Goal: Task Accomplishment & Management: Complete application form

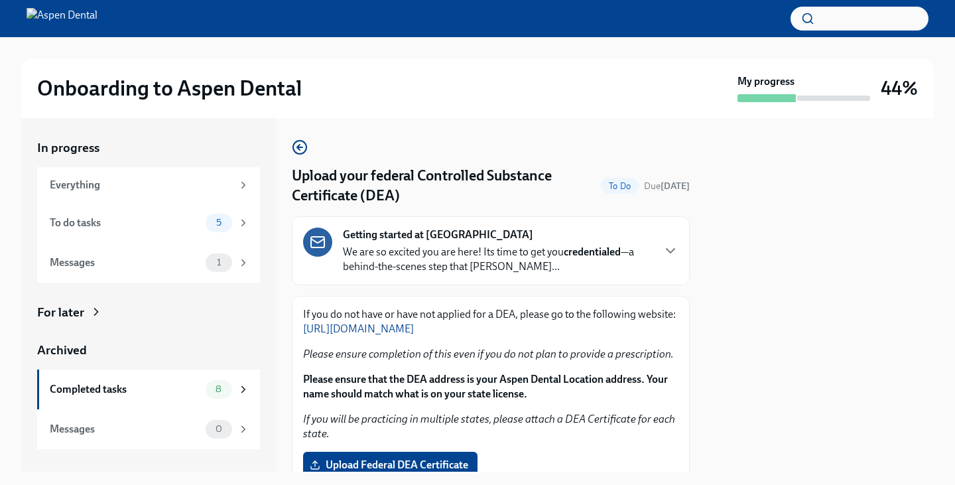
scroll to position [52, 0]
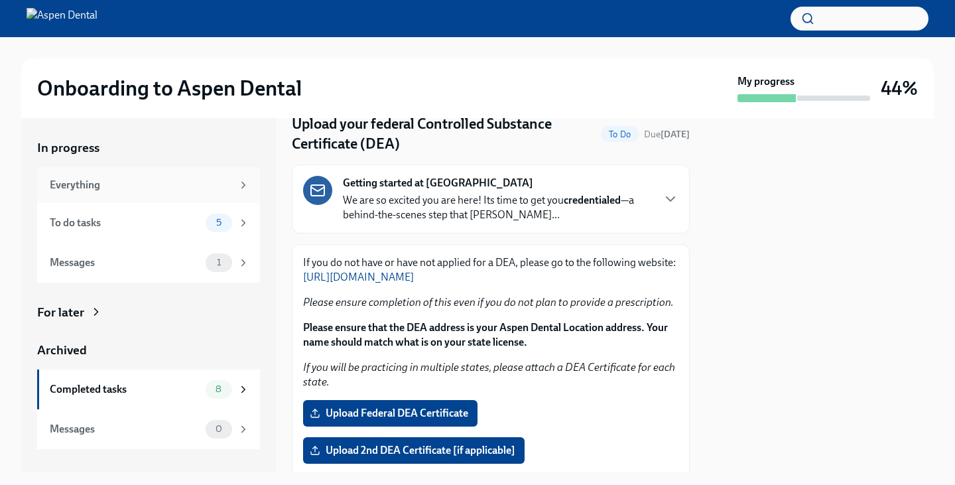
click at [198, 185] on div "Everything" at bounding box center [141, 185] width 182 height 15
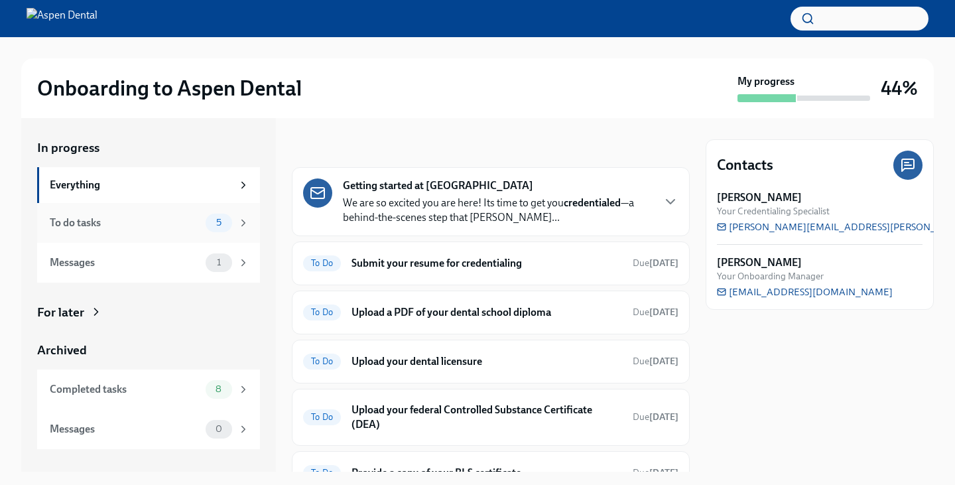
click at [219, 227] on span "5" at bounding box center [218, 222] width 21 height 10
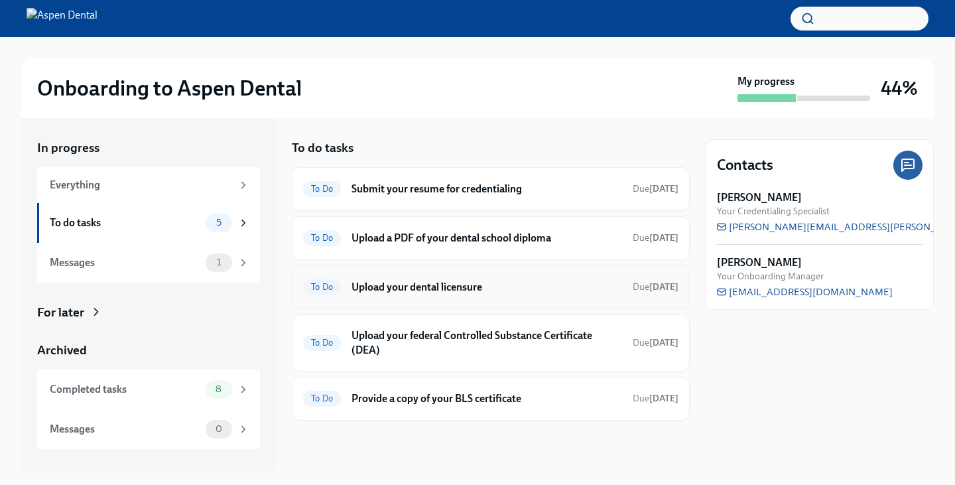
click at [343, 288] on div "To Do Upload your dental licensure Due [DATE]" at bounding box center [490, 286] width 375 height 21
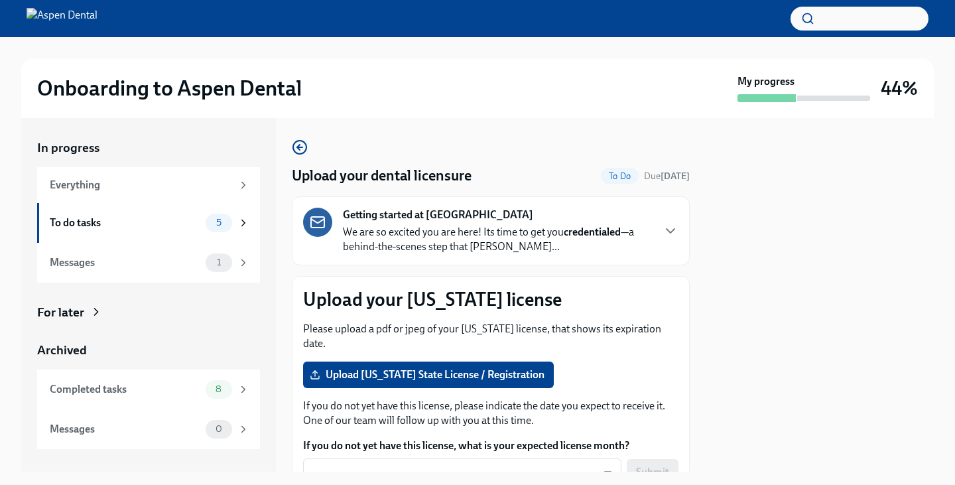
scroll to position [78, 0]
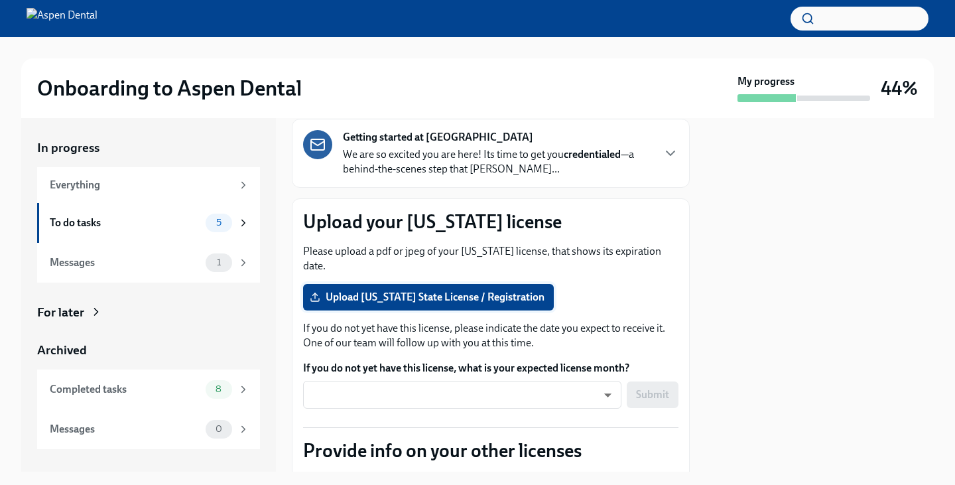
click at [375, 290] on span "Upload [US_STATE] State License / Registration" at bounding box center [428, 296] width 232 height 13
click at [0, 0] on input "Upload [US_STATE] State License / Registration" at bounding box center [0, 0] width 0 height 0
click at [455, 290] on span "Upload [US_STATE] State License / Registration" at bounding box center [428, 296] width 232 height 13
click at [0, 0] on input "Upload [US_STATE] State License / Registration" at bounding box center [0, 0] width 0 height 0
click at [470, 290] on span "Upload [US_STATE] State License / Registration" at bounding box center [428, 296] width 232 height 13
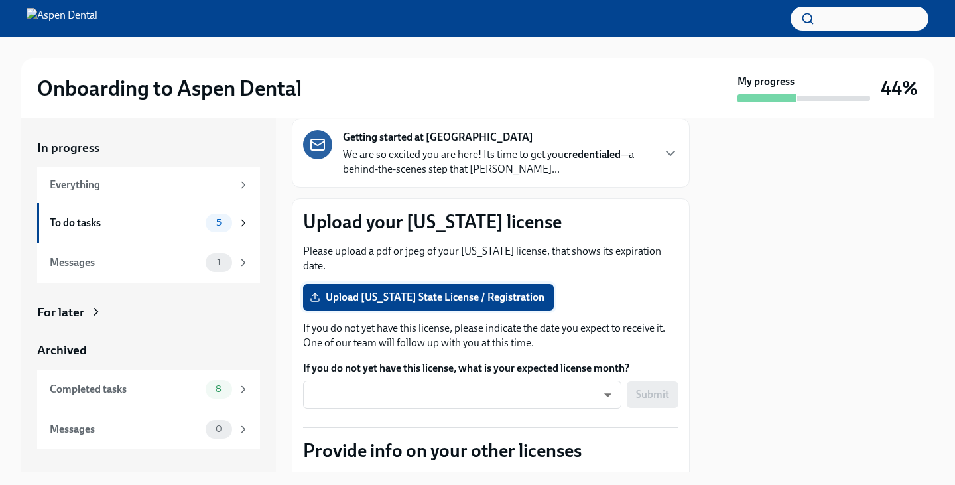
click at [0, 0] on input "Upload [US_STATE] State License / Registration" at bounding box center [0, 0] width 0 height 0
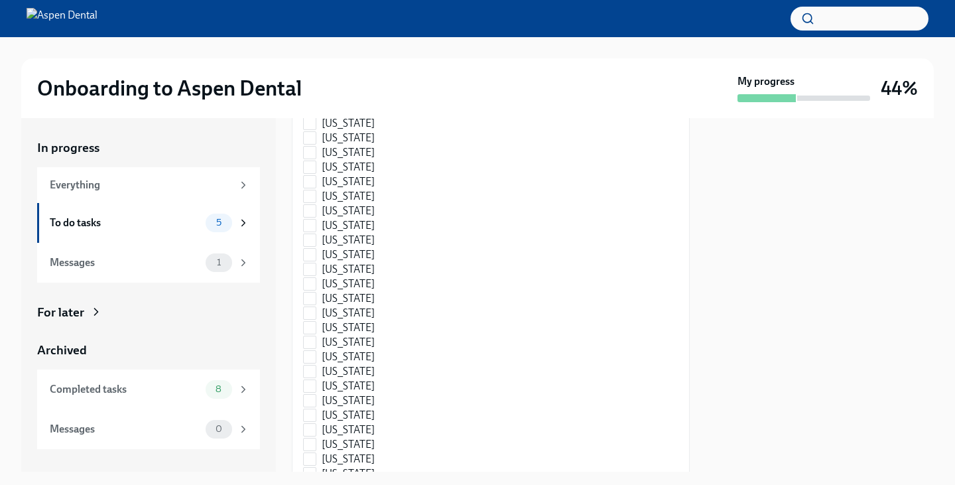
scroll to position [820, 0]
click at [314, 381] on input "[US_STATE]" at bounding box center [310, 387] width 12 height 12
click at [311, 355] on input "[US_STATE]" at bounding box center [310, 361] width 12 height 12
checkbox input "false"
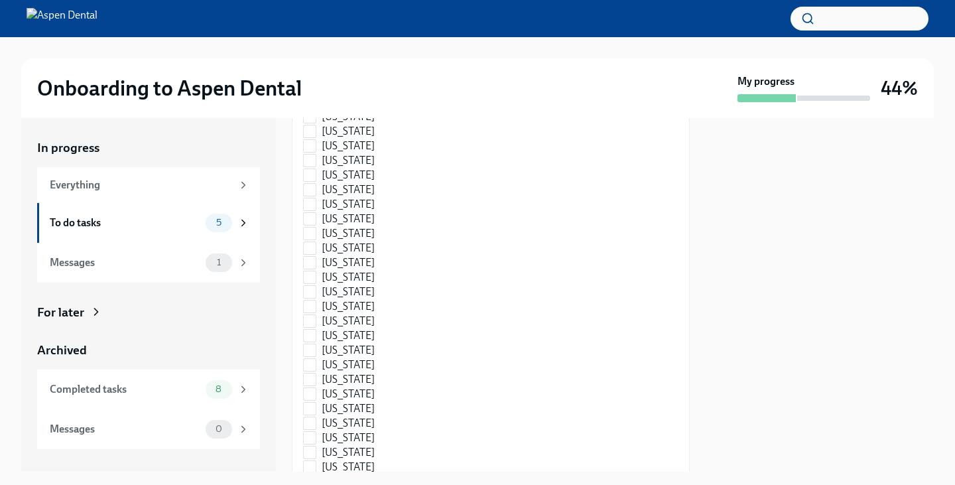
scroll to position [1839, 0]
click at [310, 387] on input "[US_STATE]" at bounding box center [310, 393] width 12 height 12
click at [315, 455] on input "[US_STATE]" at bounding box center [310, 461] width 12 height 12
checkbox input "false"
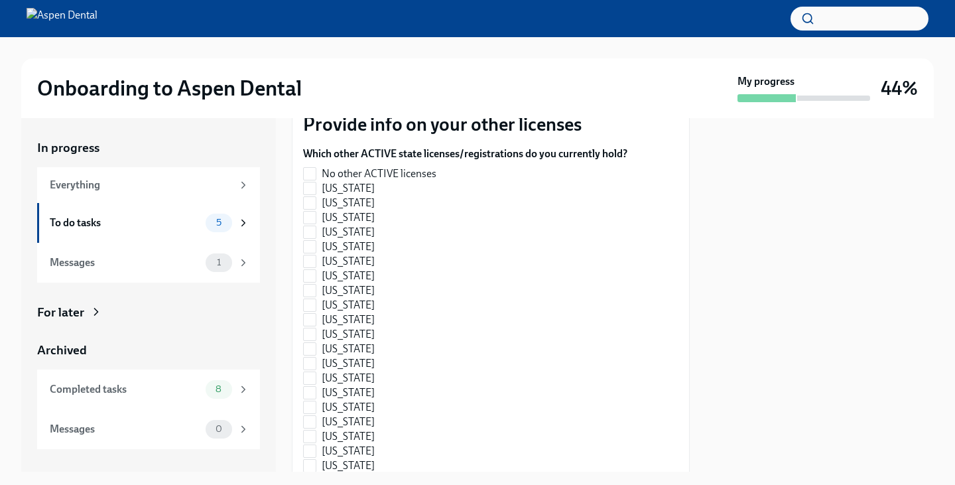
scroll to position [372, 0]
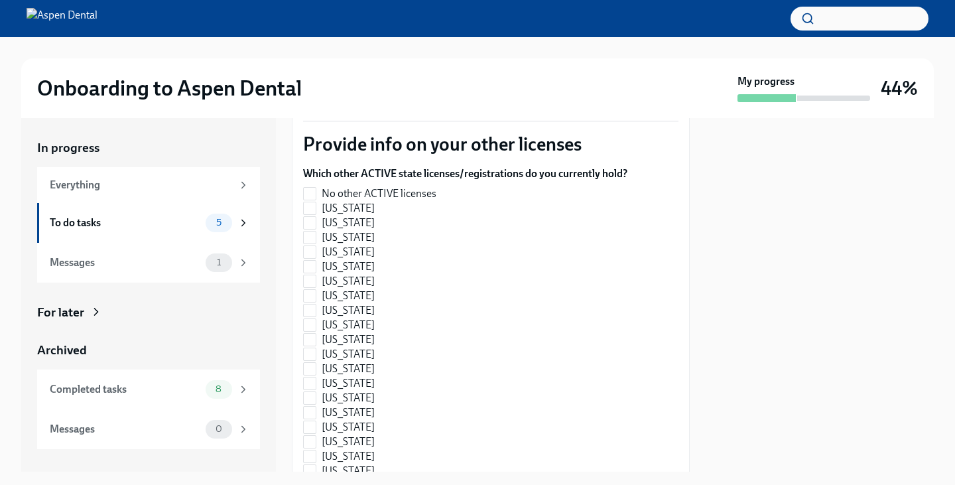
click at [506, 405] on label "[US_STATE]" at bounding box center [460, 412] width 314 height 15
click at [316, 406] on input "[US_STATE]" at bounding box center [310, 412] width 12 height 12
click at [506, 405] on label "[US_STATE]" at bounding box center [460, 412] width 314 height 15
click at [316, 406] on input "[US_STATE]" at bounding box center [310, 412] width 12 height 12
checkbox input "false"
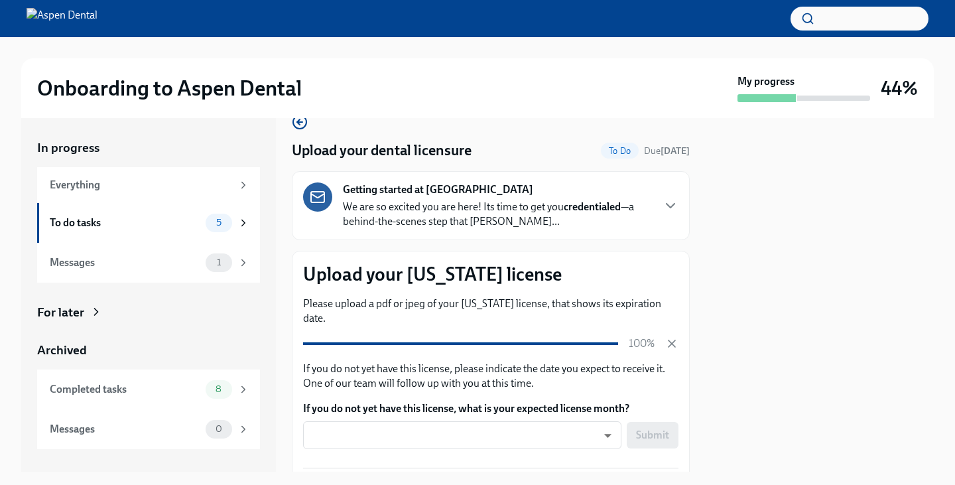
scroll to position [31, 0]
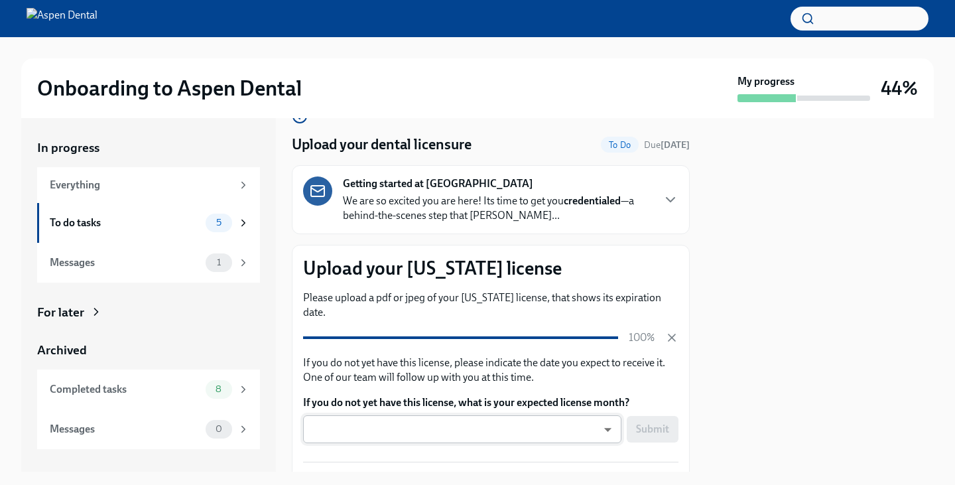
click at [572, 421] on body "Onboarding to Aspen Dental My progress 44% In progress Everything To do tasks 5…" at bounding box center [477, 242] width 955 height 485
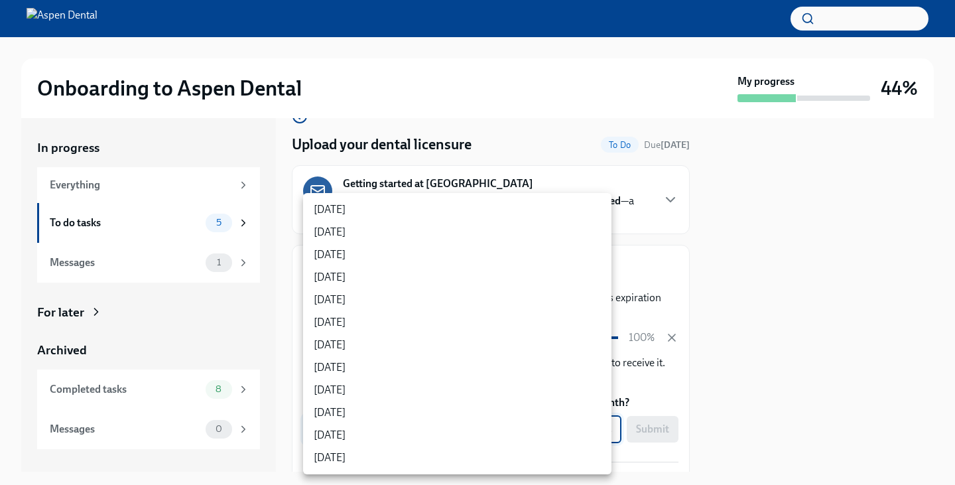
click at [747, 394] on div at bounding box center [477, 242] width 955 height 485
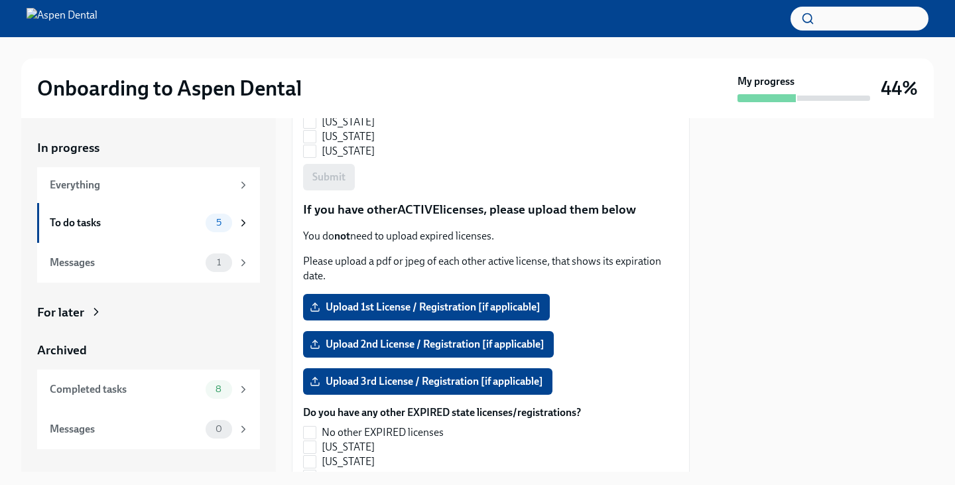
scroll to position [1159, 0]
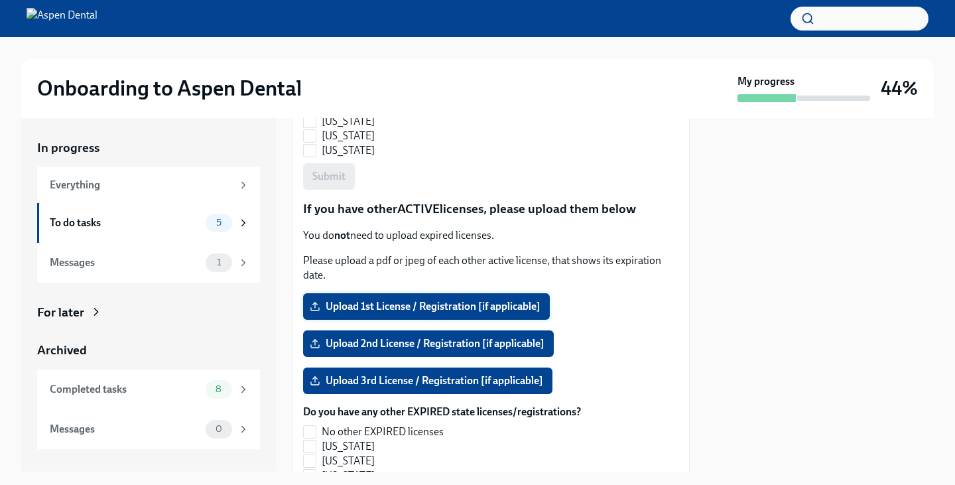
click at [500, 300] on span "Upload 1st License / Registration [if applicable]" at bounding box center [426, 306] width 228 height 13
click at [0, 0] on input "Upload 1st License / Registration [if applicable]" at bounding box center [0, 0] width 0 height 0
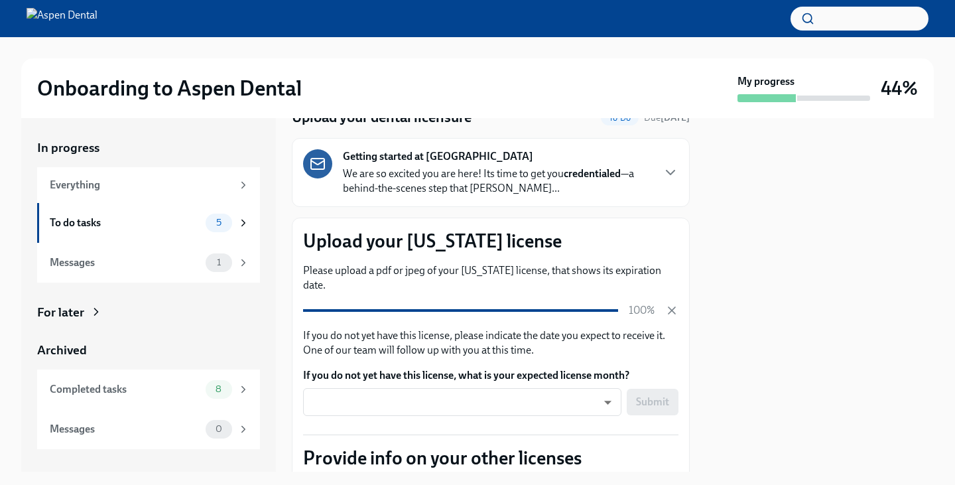
scroll to position [62, 0]
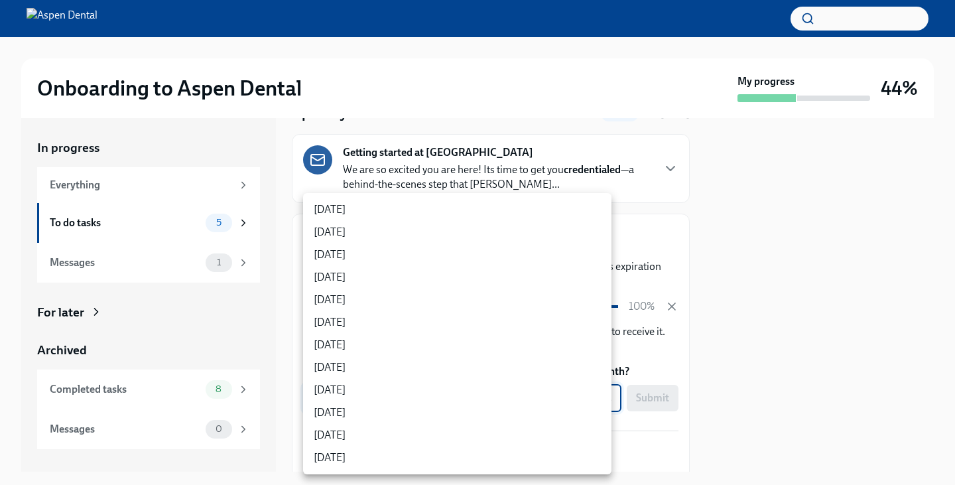
click at [539, 388] on body "Onboarding to Aspen Dental My progress 44% In progress Everything To do tasks 5…" at bounding box center [477, 242] width 955 height 485
click at [759, 361] on div at bounding box center [477, 242] width 955 height 485
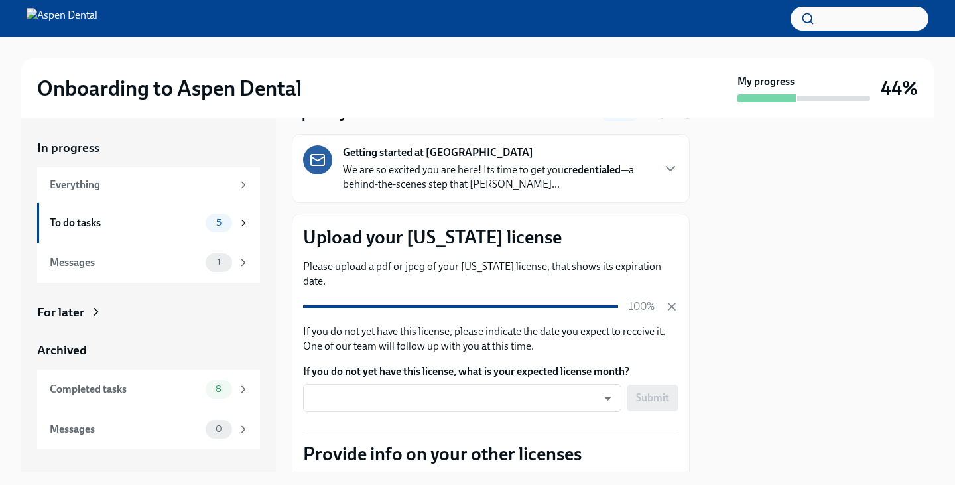
click at [648, 384] on div "Submit" at bounding box center [652, 397] width 52 height 27
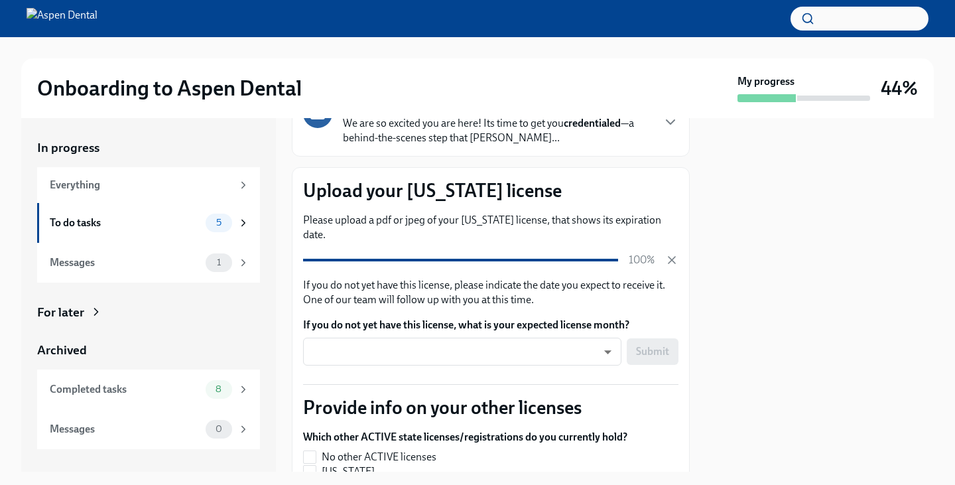
scroll to position [233, 0]
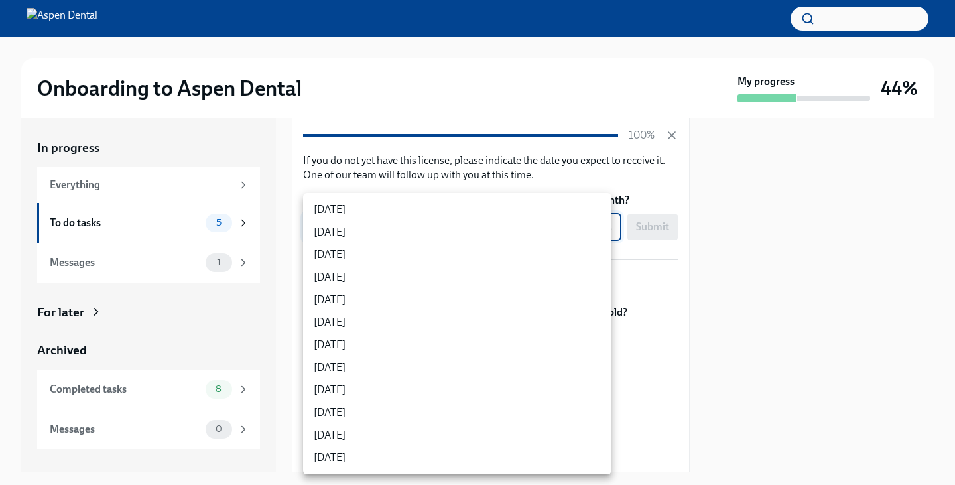
click at [594, 214] on body "Onboarding to Aspen Dental My progress 44% In progress Everything To do tasks 5…" at bounding box center [477, 242] width 955 height 485
click at [770, 287] on div at bounding box center [477, 242] width 955 height 485
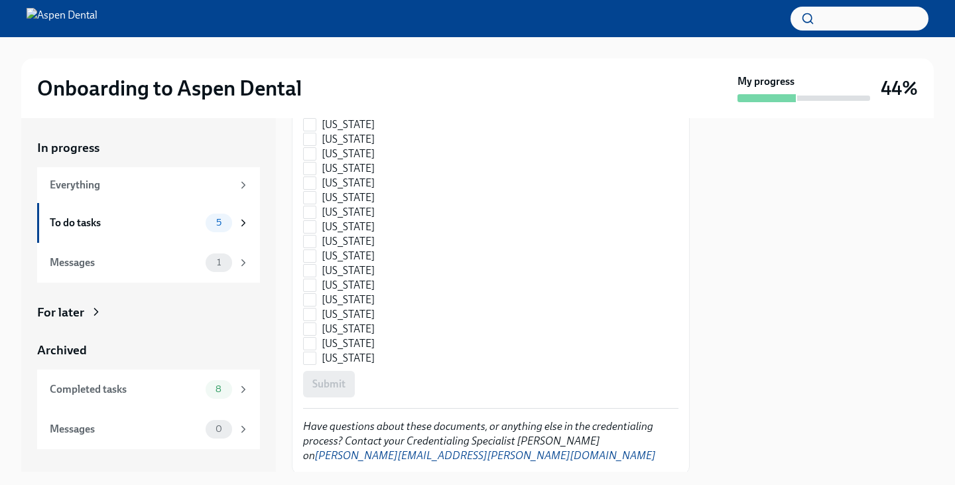
scroll to position [2049, 0]
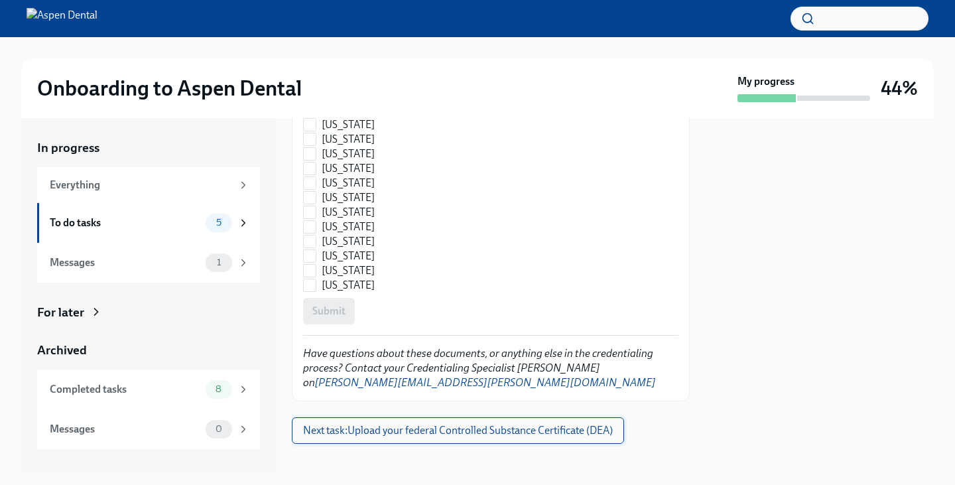
click at [515, 424] on span "Next task : Upload your federal Controlled Substance Certificate (DEA)" at bounding box center [458, 430] width 310 height 13
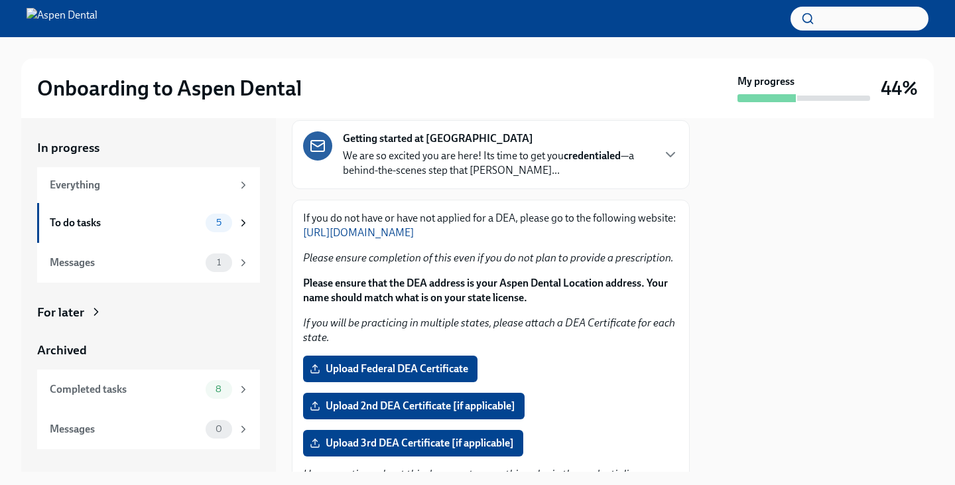
scroll to position [95, 0]
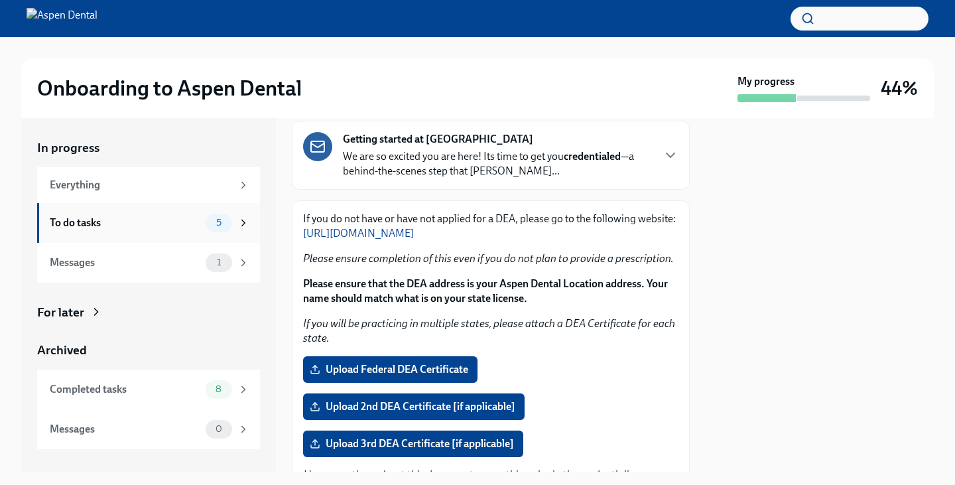
click at [224, 224] on span "5" at bounding box center [218, 222] width 21 height 10
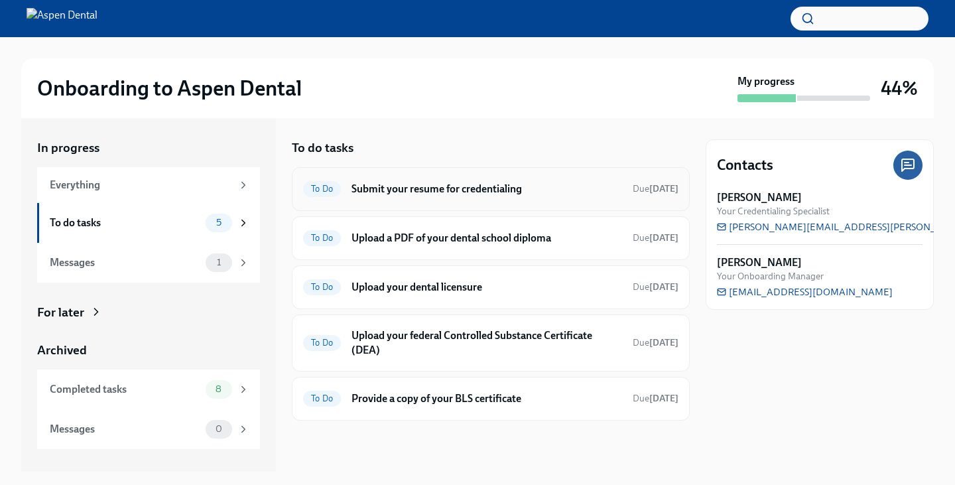
click at [334, 183] on div "To Do" at bounding box center [322, 189] width 38 height 16
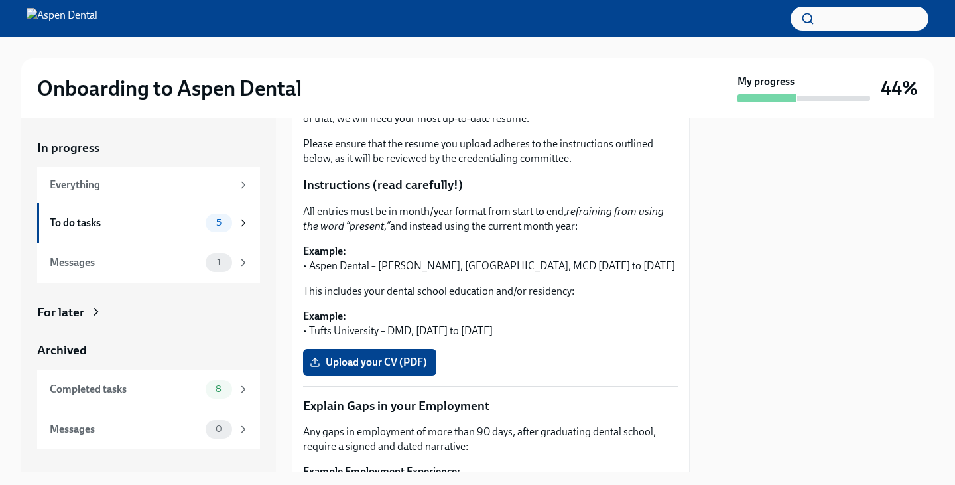
scroll to position [204, 0]
click at [485, 385] on div "Thank you for submitting your resume as part of your interview process with The…" at bounding box center [490, 421] width 375 height 677
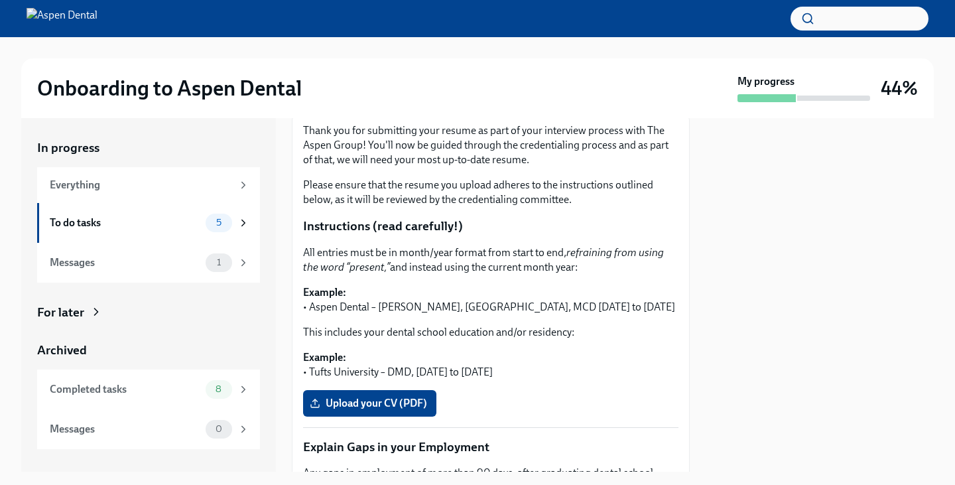
scroll to position [166, 0]
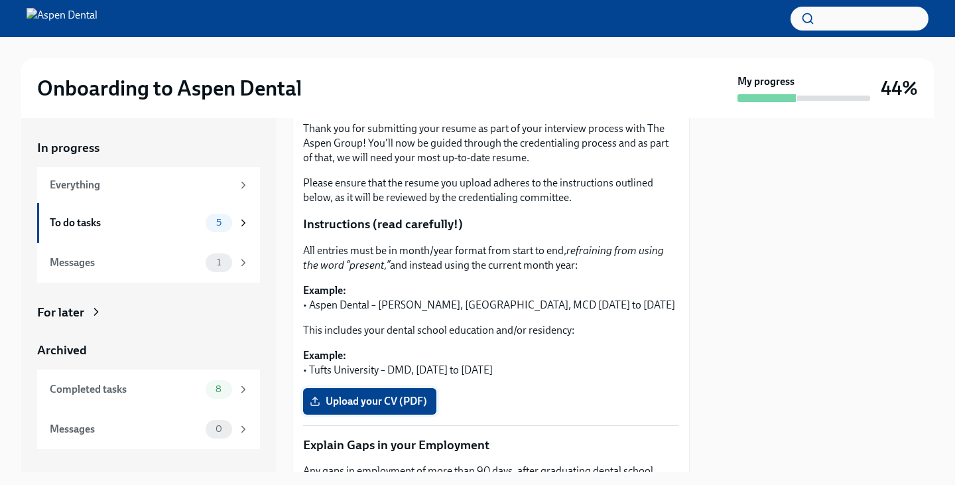
click at [392, 408] on label "Upload your CV (PDF)" at bounding box center [369, 401] width 133 height 27
click at [0, 0] on input "Upload your CV (PDF)" at bounding box center [0, 0] width 0 height 0
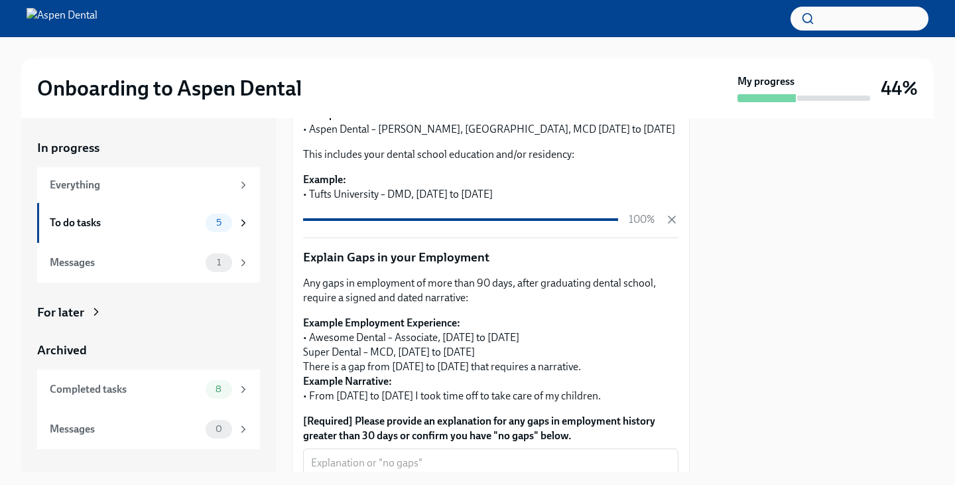
scroll to position [506, 0]
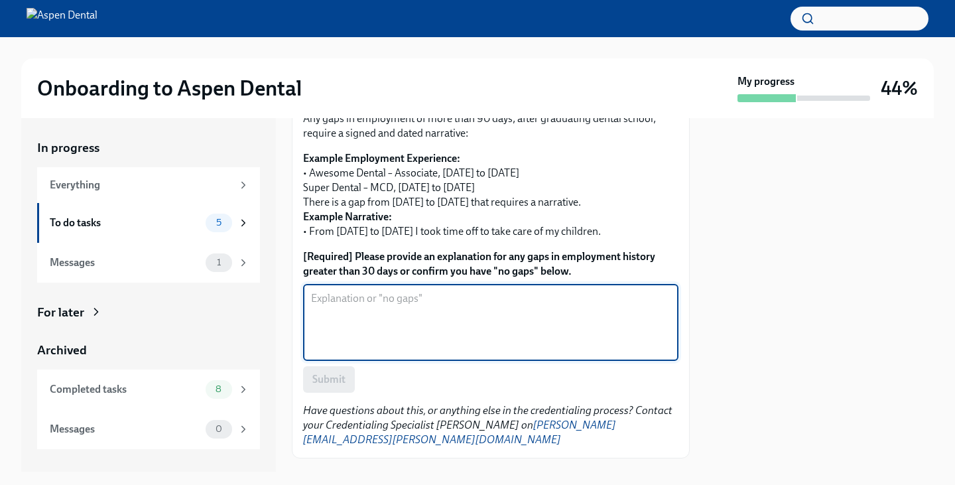
click at [428, 299] on textarea "[Required] Please provide an explanation for any gaps in employment history gre…" at bounding box center [490, 322] width 359 height 64
type textarea "No gaps"
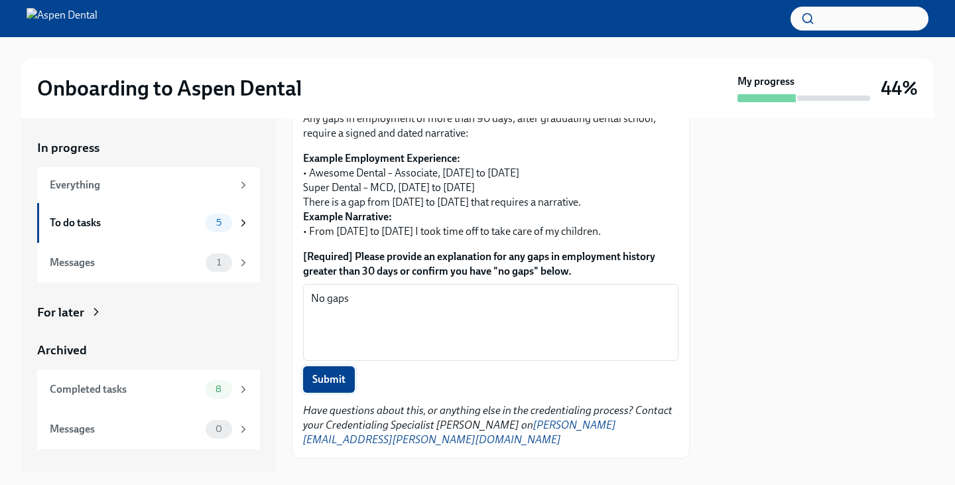
click at [327, 384] on span "Submit" at bounding box center [328, 379] width 33 height 13
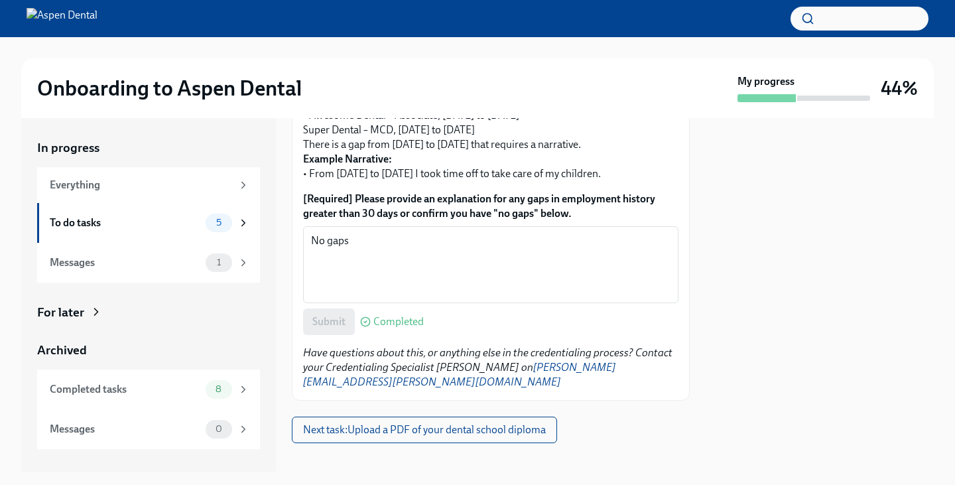
scroll to position [575, 0]
click at [491, 424] on span "Next task : Upload a PDF of your dental school diploma" at bounding box center [424, 430] width 243 height 13
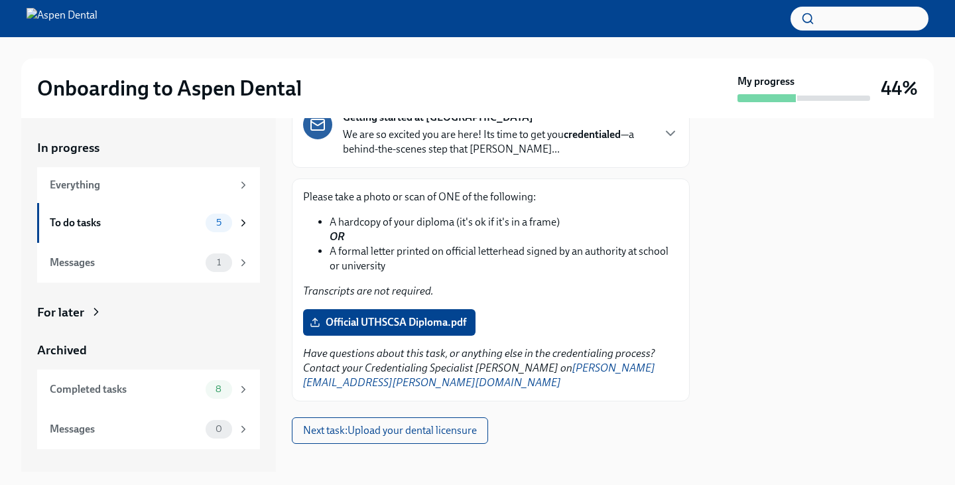
scroll to position [97, 0]
click at [434, 424] on span "Next task : Upload your dental licensure" at bounding box center [390, 430] width 174 height 13
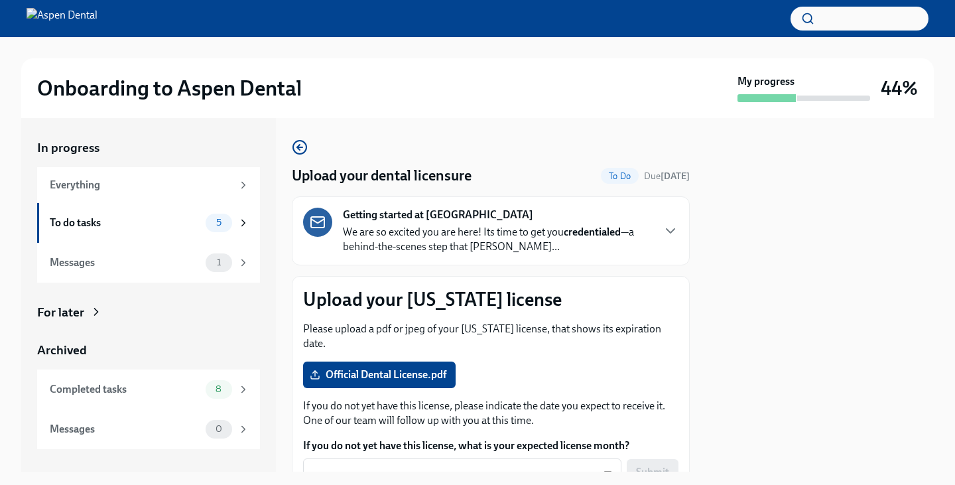
scroll to position [70, 0]
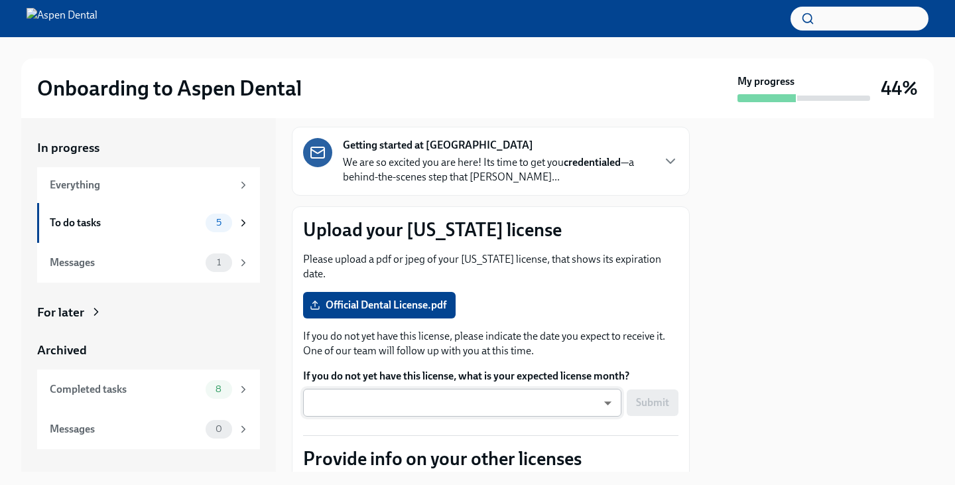
click at [575, 386] on body "Onboarding to Aspen Dental My progress 44% In progress Everything To do tasks 5…" at bounding box center [477, 242] width 955 height 485
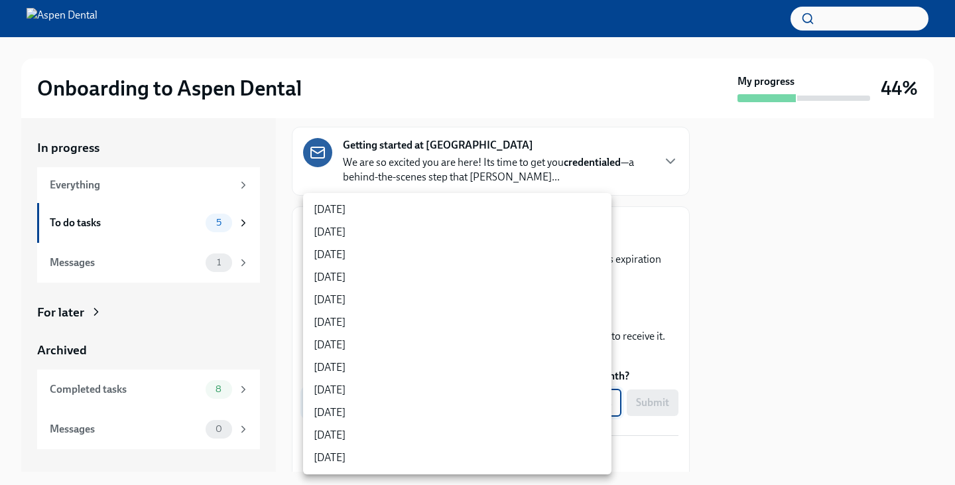
click at [729, 308] on div at bounding box center [477, 242] width 955 height 485
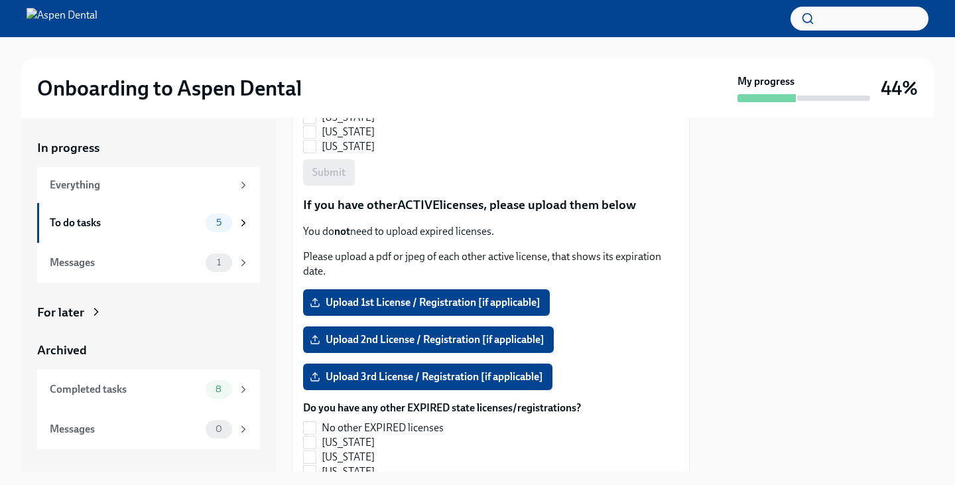
scroll to position [1174, 0]
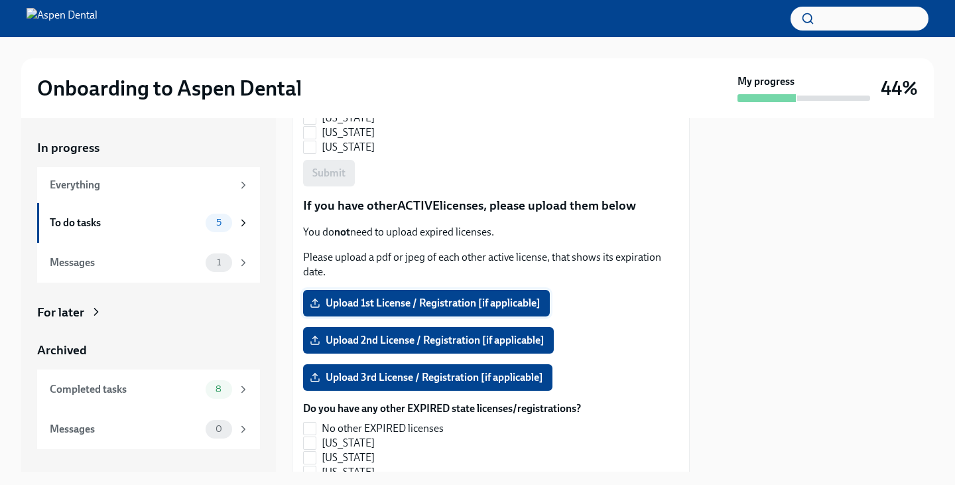
click at [427, 296] on span "Upload 1st License / Registration [if applicable]" at bounding box center [426, 302] width 228 height 13
click at [0, 0] on input "Upload 1st License / Registration [if applicable]" at bounding box center [0, 0] width 0 height 0
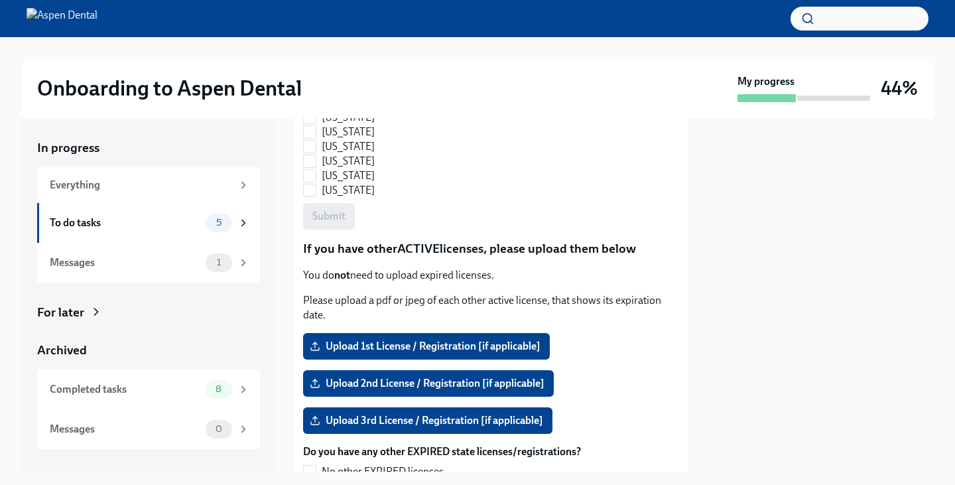
scroll to position [948, 0]
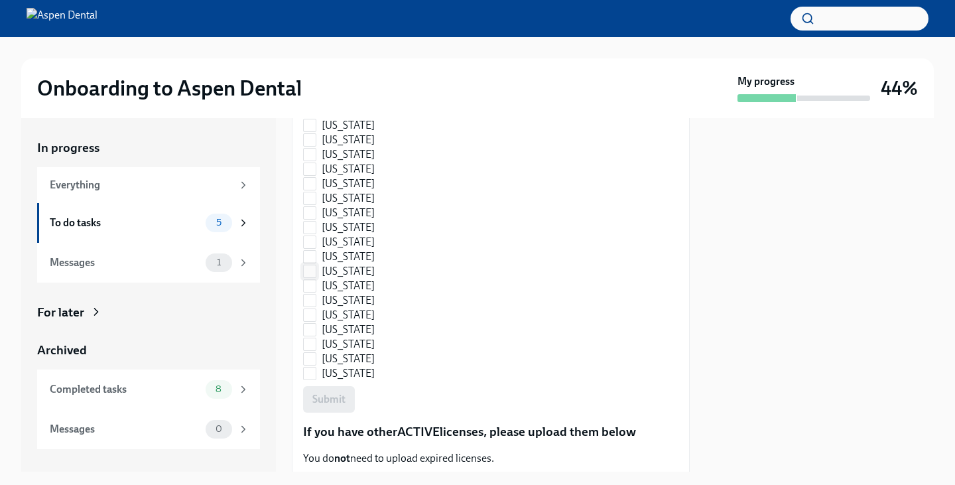
click at [312, 265] on input "[US_STATE]" at bounding box center [310, 271] width 12 height 12
checkbox input "true"
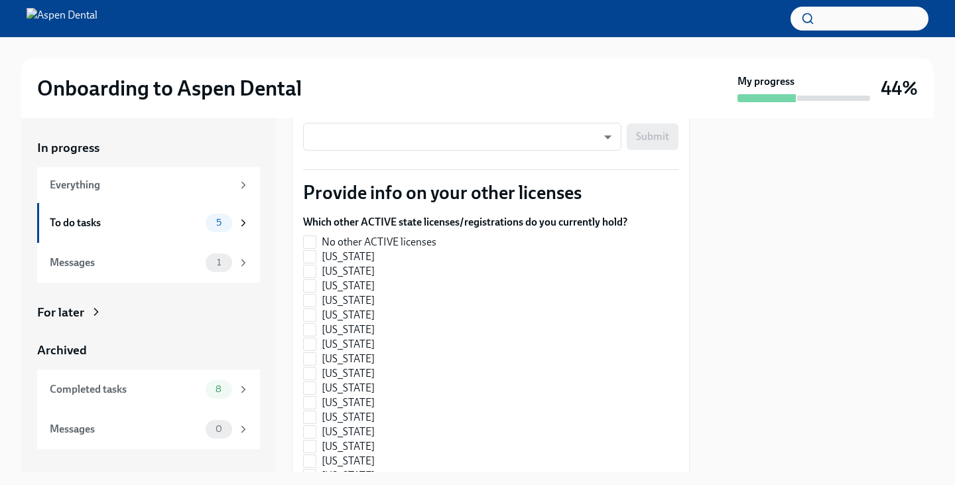
scroll to position [334, 0]
click at [310, 237] on input "No other ACTIVE licenses" at bounding box center [310, 243] width 12 height 12
checkbox input "true"
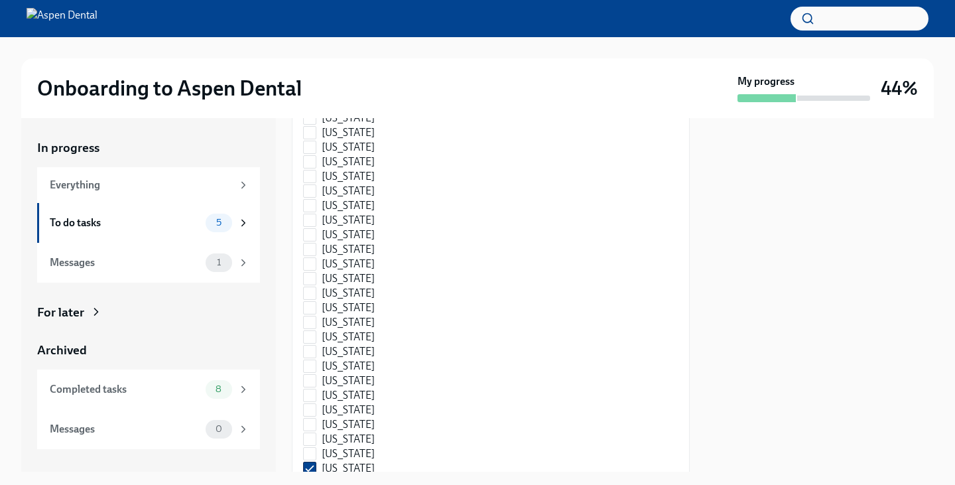
scroll to position [752, 0]
click at [312, 461] on input "[US_STATE]" at bounding box center [310, 467] width 12 height 12
checkbox input "false"
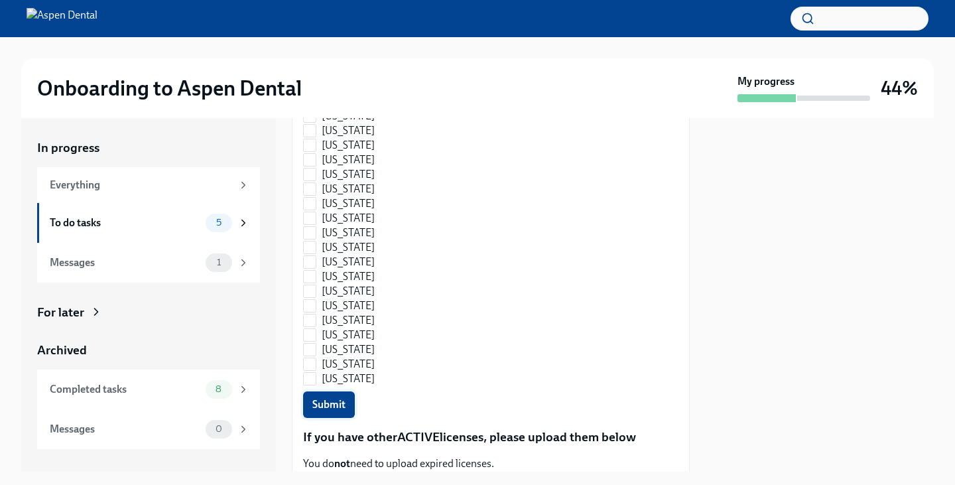
click at [335, 398] on span "Submit" at bounding box center [328, 404] width 33 height 13
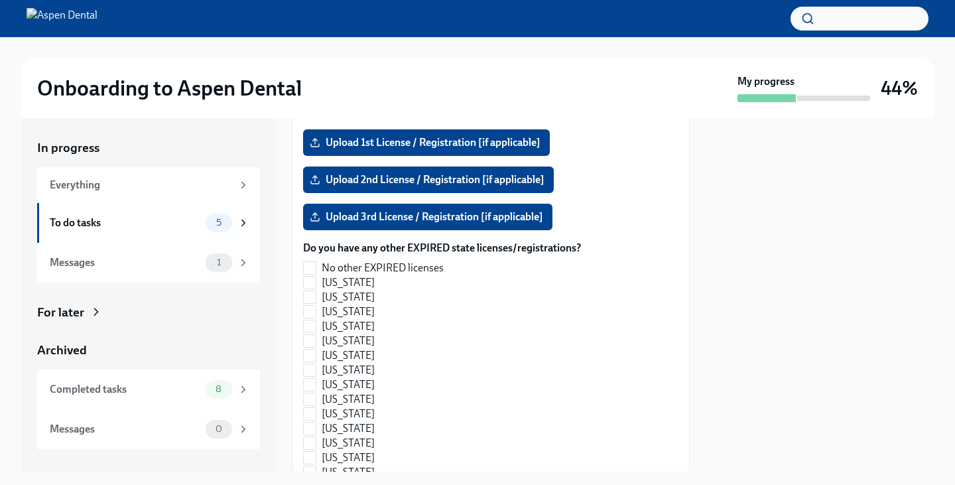
scroll to position [1335, 0]
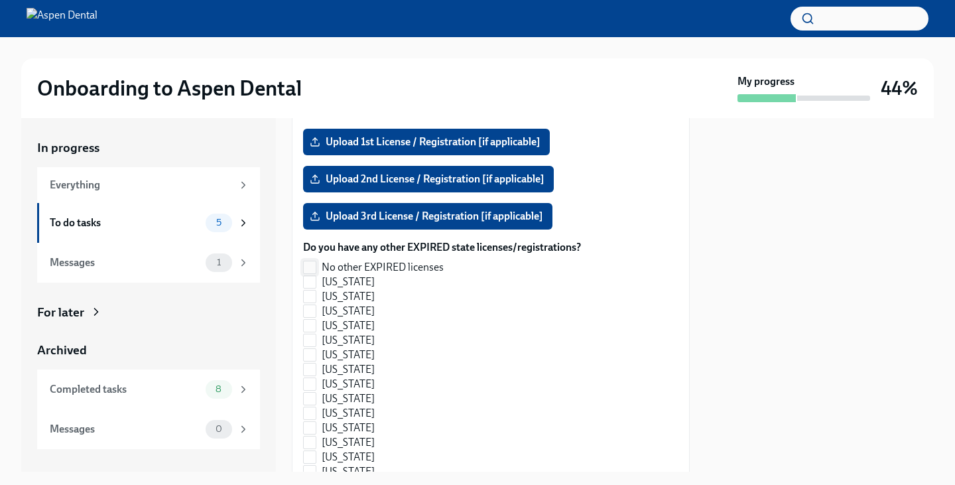
click at [308, 261] on input "No other EXPIRED licenses" at bounding box center [310, 267] width 12 height 12
checkbox input "true"
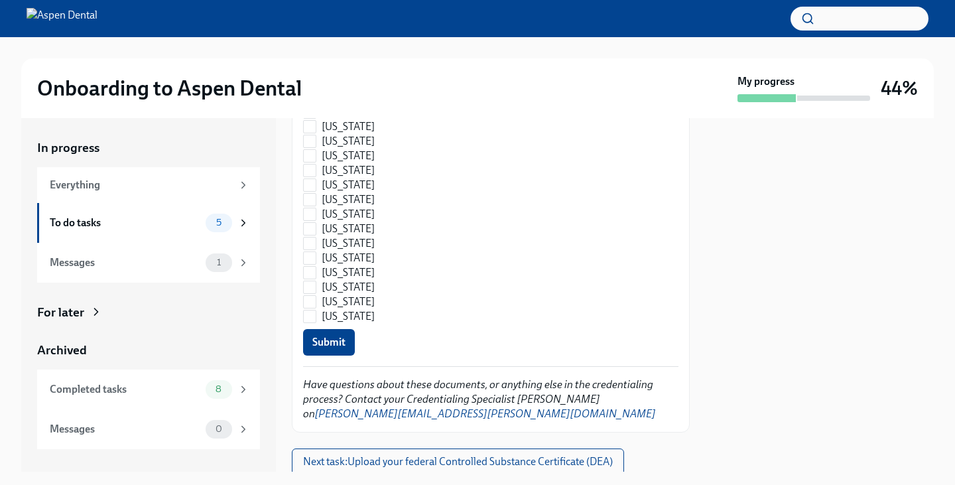
scroll to position [2028, 0]
click at [330, 337] on span "Submit" at bounding box center [328, 343] width 33 height 13
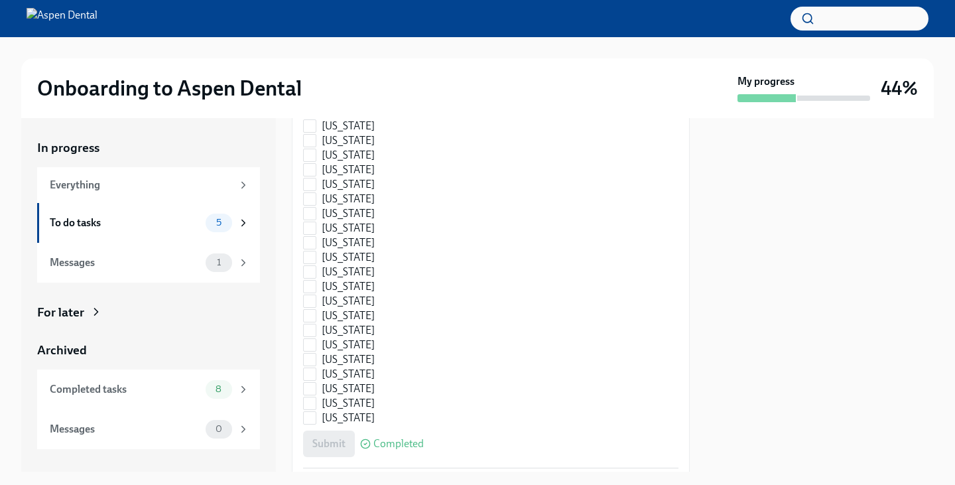
scroll to position [2061, 0]
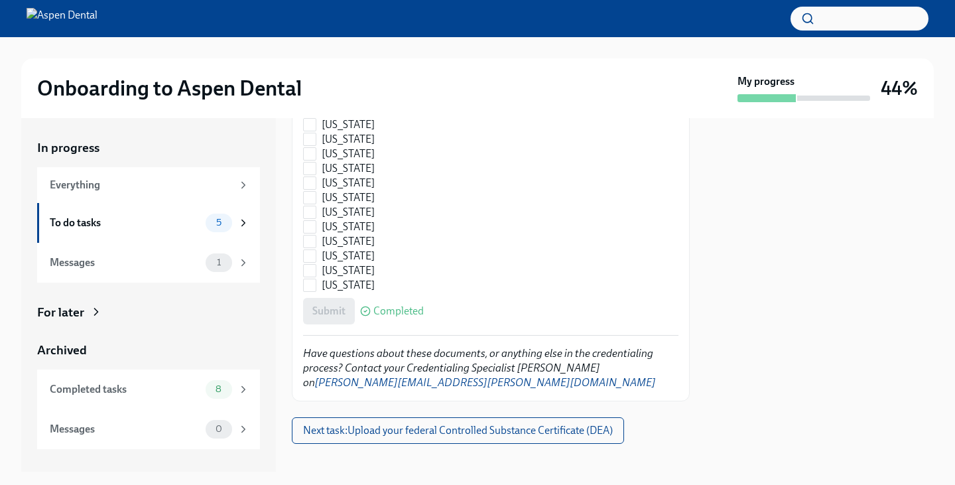
click at [483, 443] on div at bounding box center [491, 464] width 398 height 42
click at [436, 424] on span "Next task : Upload your federal Controlled Substance Certificate (DEA)" at bounding box center [458, 430] width 310 height 13
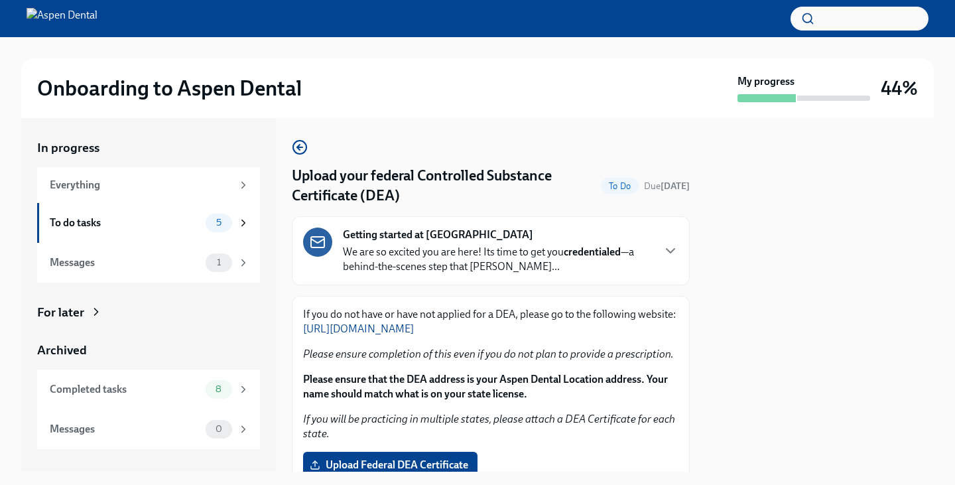
scroll to position [231, 0]
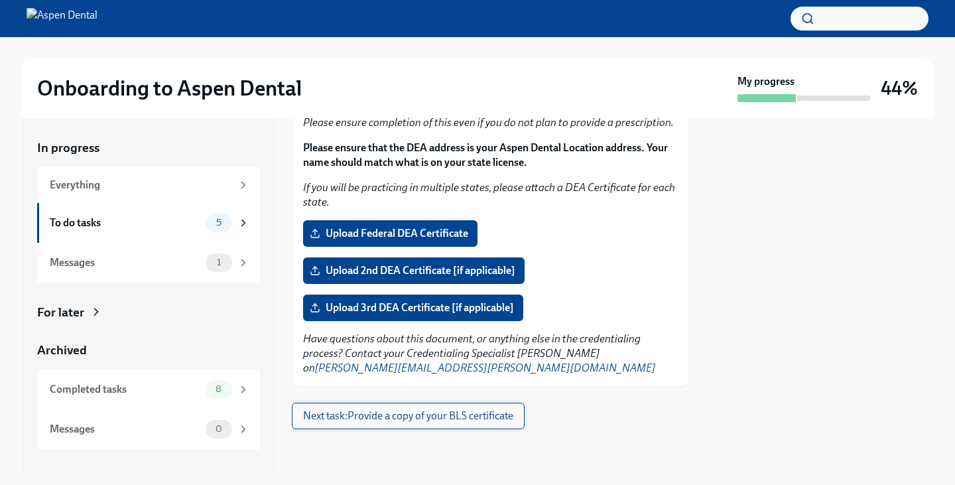
click at [524, 412] on button "Next task : Provide a copy of your BLS certificate" at bounding box center [408, 415] width 233 height 27
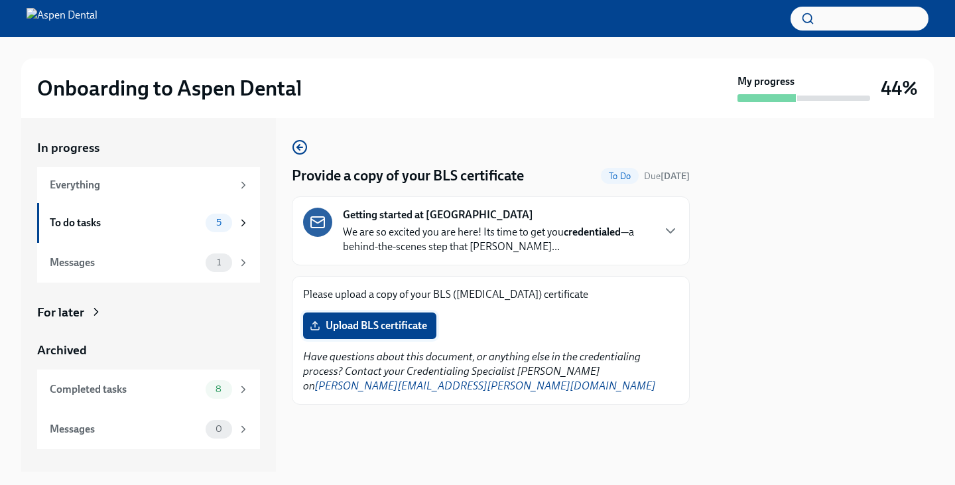
click at [404, 327] on span "Upload BLS certificate" at bounding box center [369, 325] width 115 height 13
click at [0, 0] on input "Upload BLS certificate" at bounding box center [0, 0] width 0 height 0
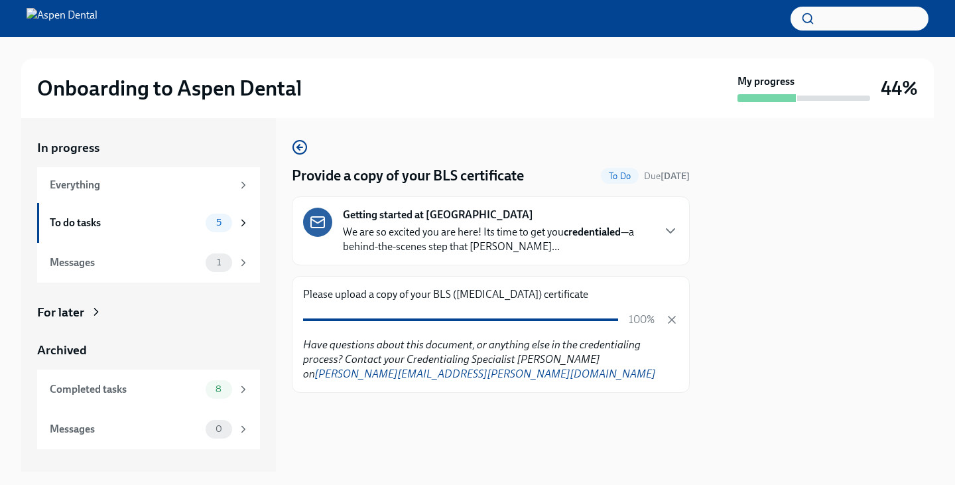
click at [522, 233] on p "We are so excited you are here! Its time to get you credentialed —a behind-the-…" at bounding box center [497, 239] width 309 height 29
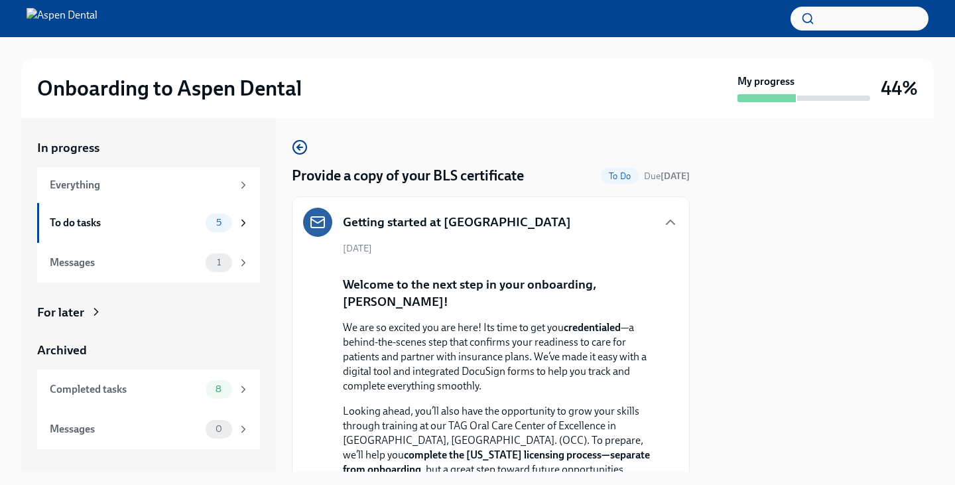
click at [661, 233] on div "Getting started at [GEOGRAPHIC_DATA]" at bounding box center [490, 221] width 375 height 29
click at [666, 223] on icon "button" at bounding box center [670, 222] width 8 height 4
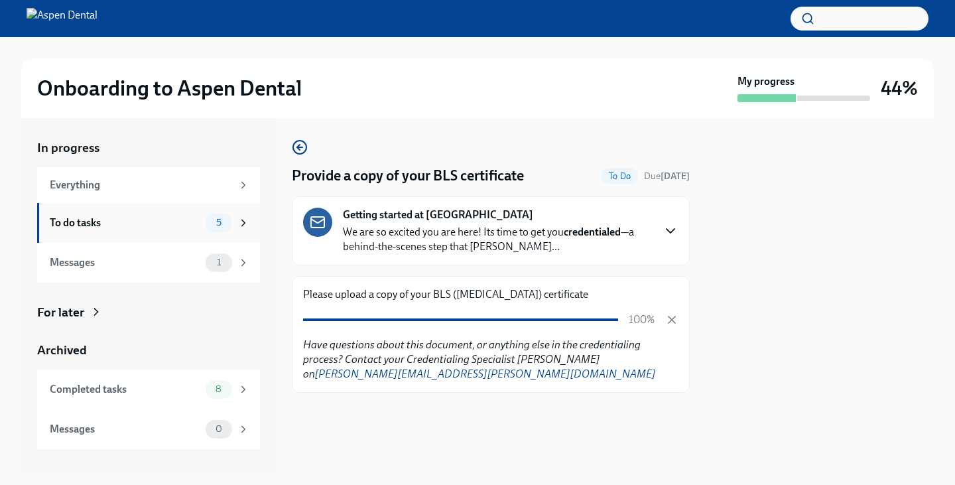
click at [148, 213] on div "To do tasks 5" at bounding box center [148, 223] width 223 height 40
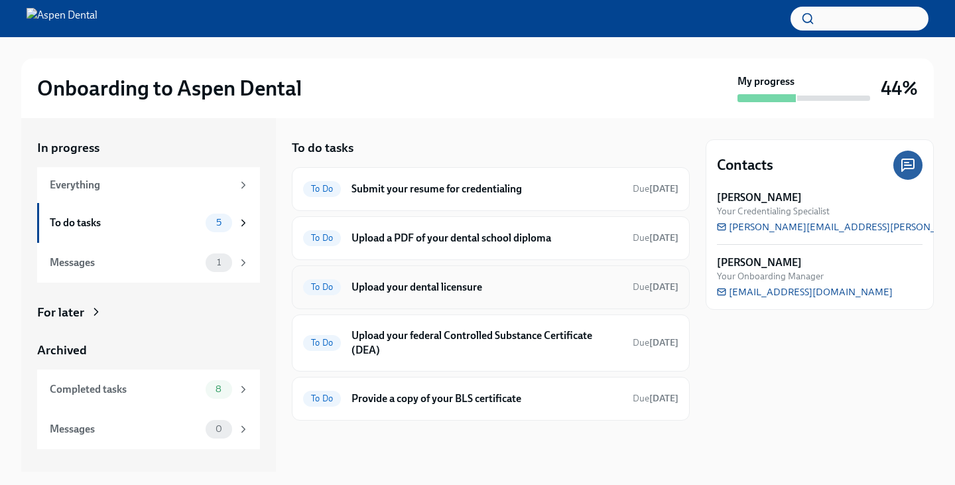
click at [479, 290] on h6 "Upload your dental licensure" at bounding box center [486, 287] width 270 height 15
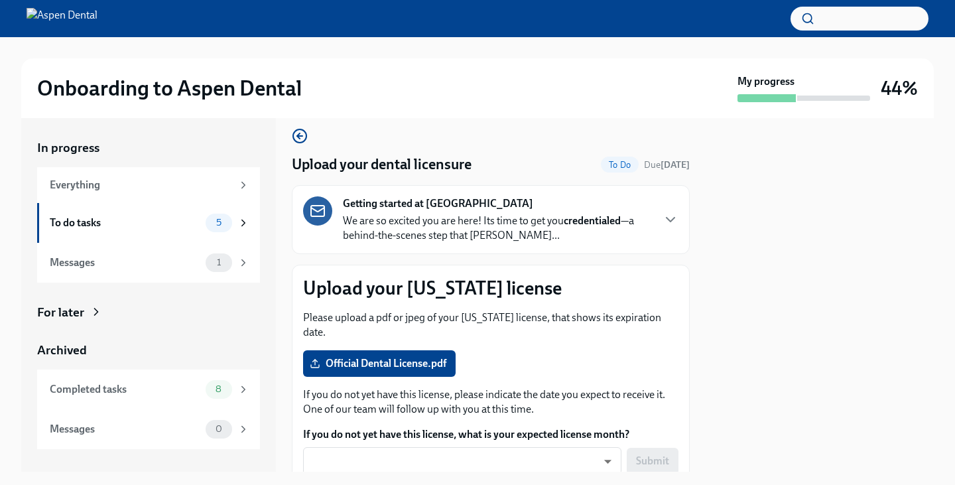
scroll to position [6, 0]
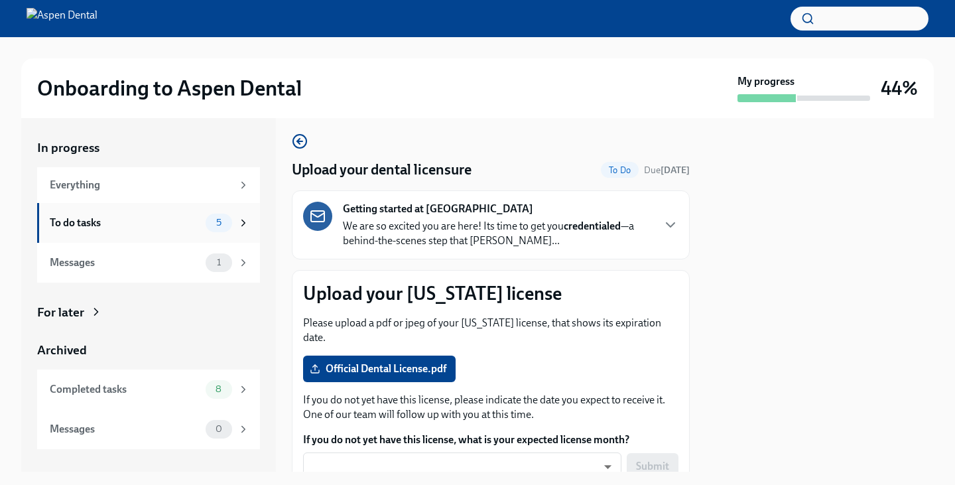
click at [160, 212] on div "To do tasks 5" at bounding box center [148, 223] width 223 height 40
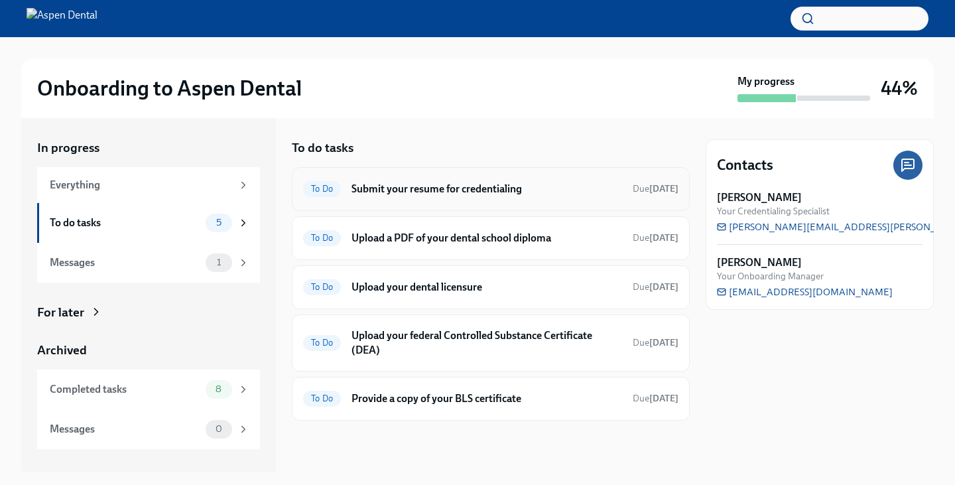
click at [456, 196] on div "To Do Submit your resume for credentialing Due [DATE]" at bounding box center [490, 188] width 375 height 21
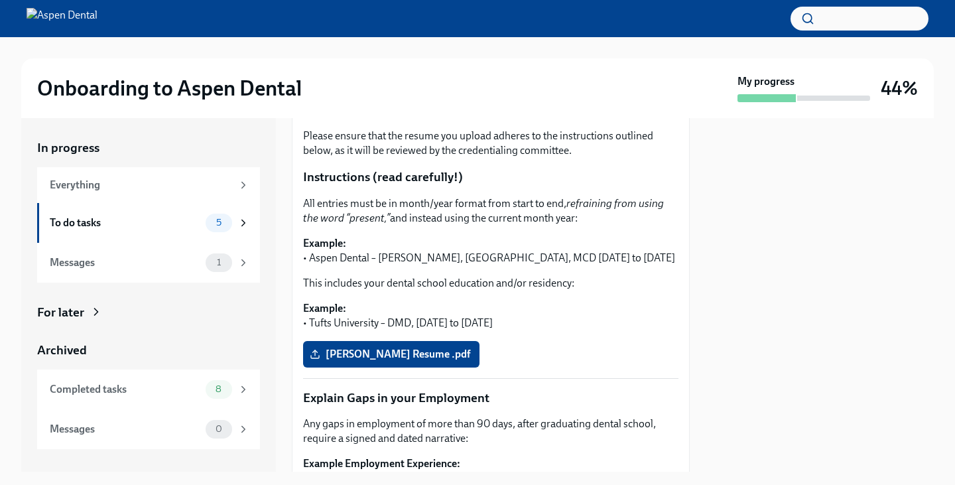
scroll to position [368, 0]
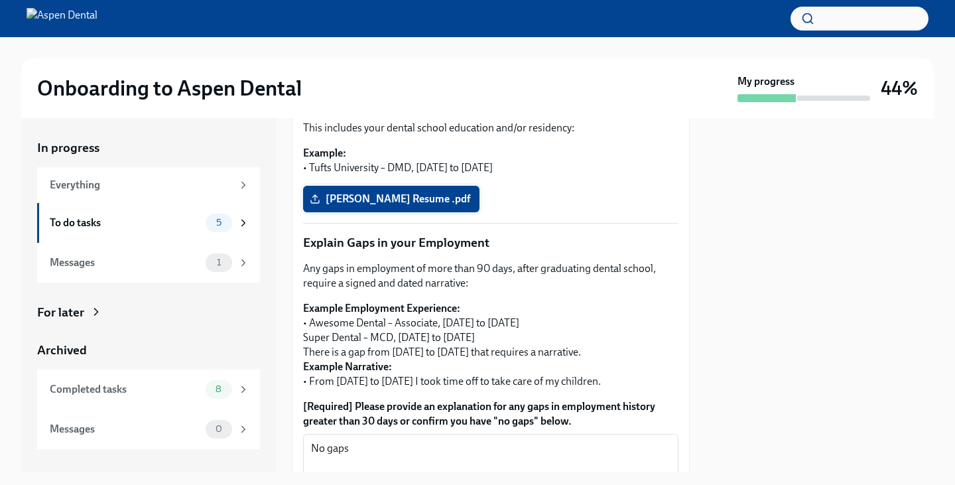
click at [426, 202] on span "[PERSON_NAME] Resume .pdf" at bounding box center [391, 198] width 158 height 13
click at [0, 0] on input "[PERSON_NAME] Resume .pdf" at bounding box center [0, 0] width 0 height 0
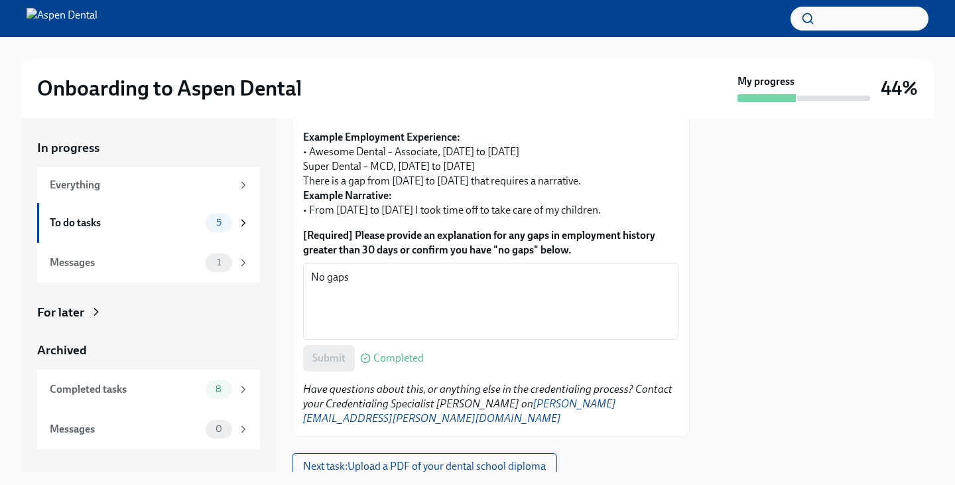
click at [504, 453] on button "Next task : Upload a PDF of your dental school diploma" at bounding box center [424, 466] width 265 height 27
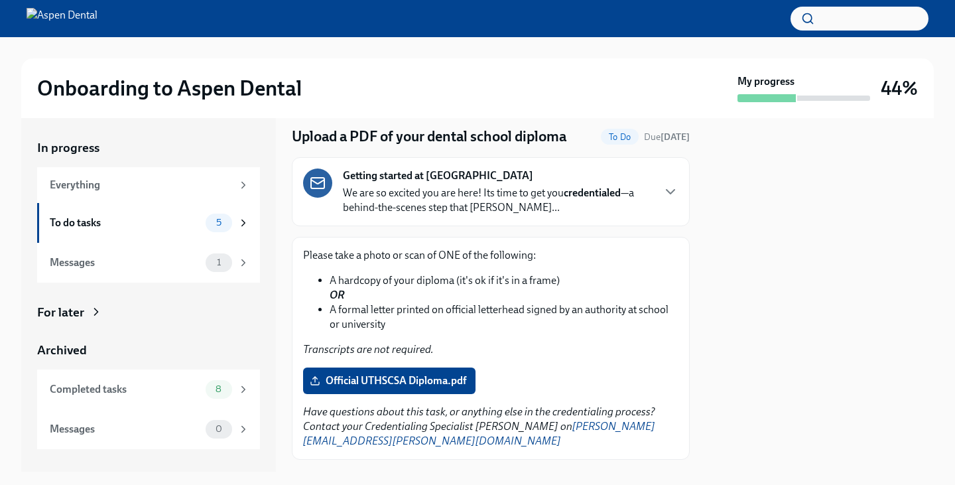
scroll to position [97, 0]
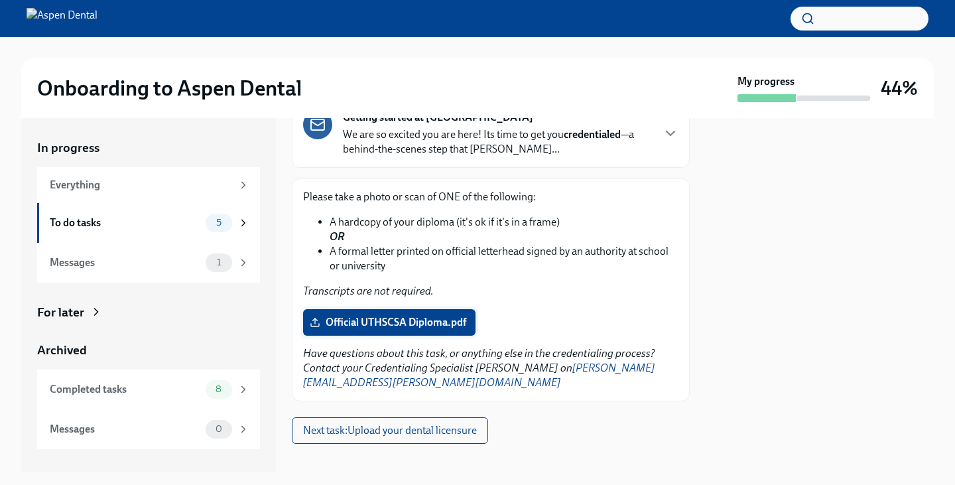
click at [437, 319] on span "Official UTHSCSA Diploma.pdf" at bounding box center [389, 322] width 154 height 13
click at [0, 0] on input "Official UTHSCSA Diploma.pdf" at bounding box center [0, 0] width 0 height 0
click at [439, 417] on button "Next task : Upload your dental licensure" at bounding box center [390, 430] width 196 height 27
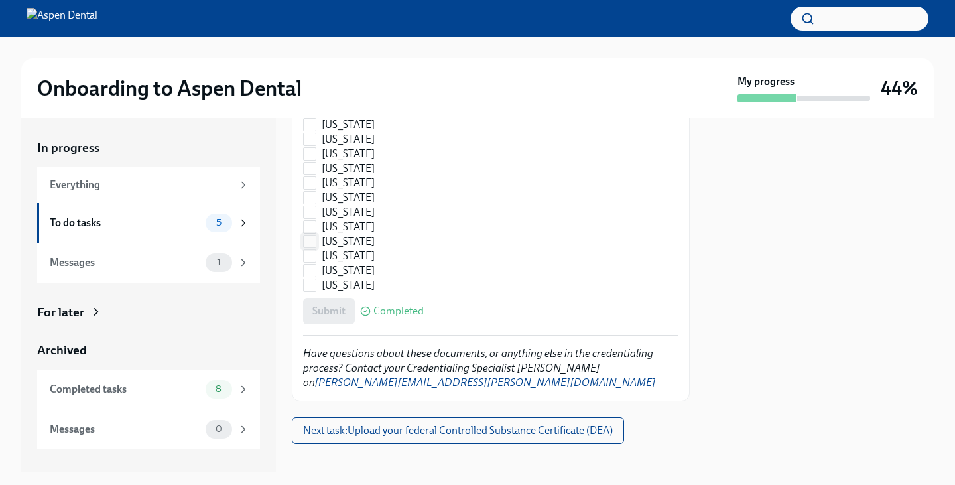
scroll to position [2060, 0]
click at [497, 424] on span "Next task : Upload your federal Controlled Substance Certificate (DEA)" at bounding box center [458, 430] width 310 height 13
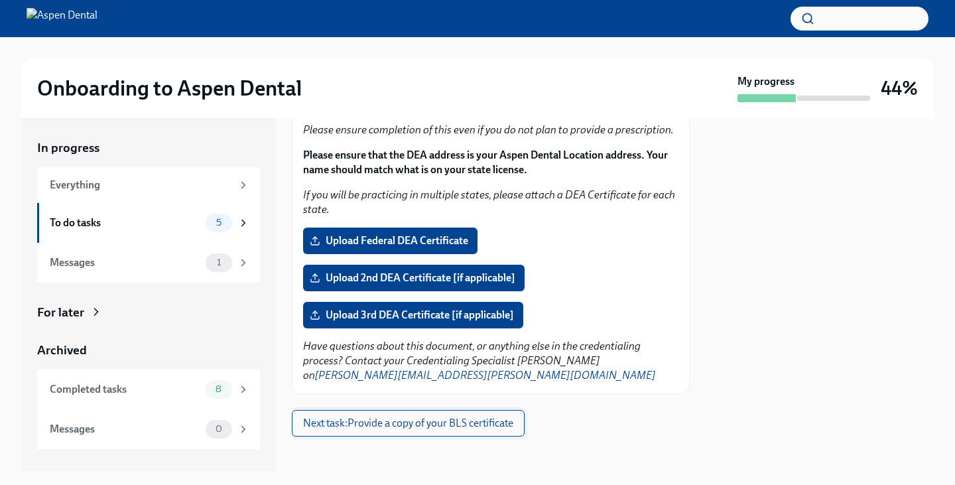
scroll to position [225, 0]
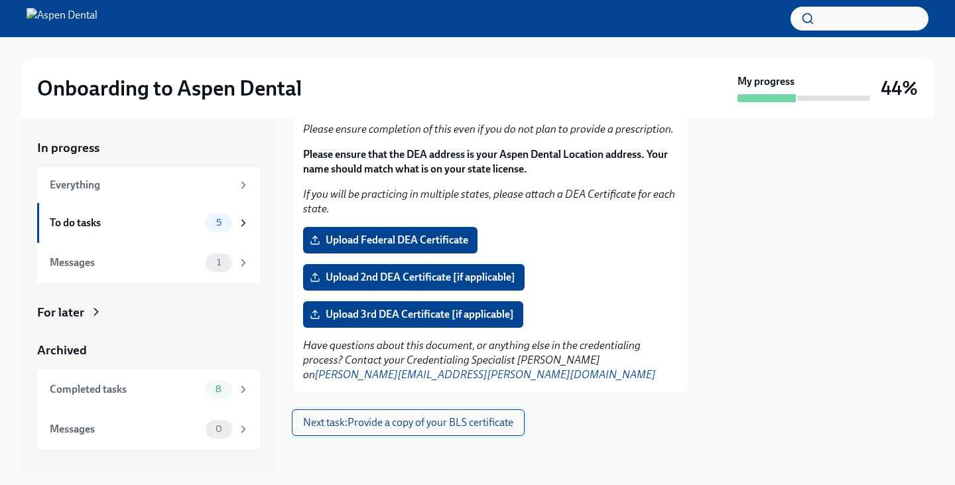
click at [497, 415] on button "Next task : Provide a copy of your BLS certificate" at bounding box center [408, 422] width 233 height 27
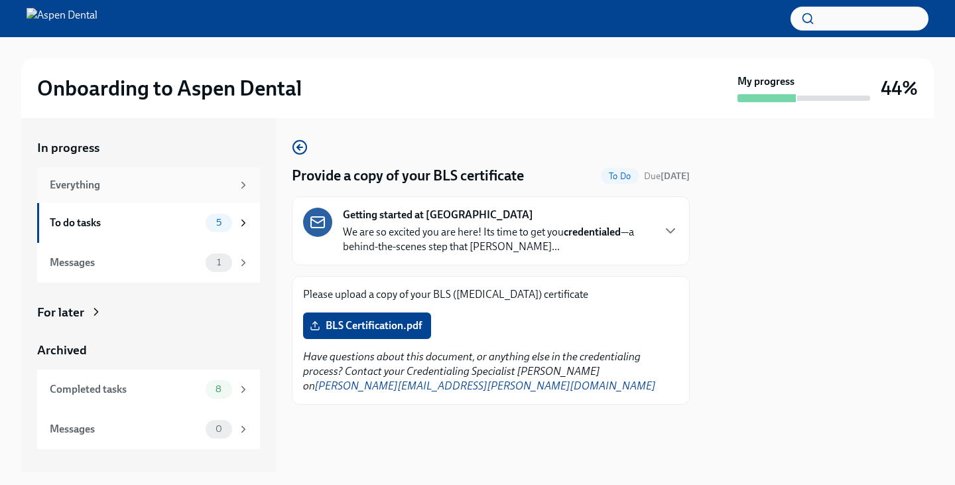
click at [191, 196] on div "Everything" at bounding box center [148, 185] width 223 height 36
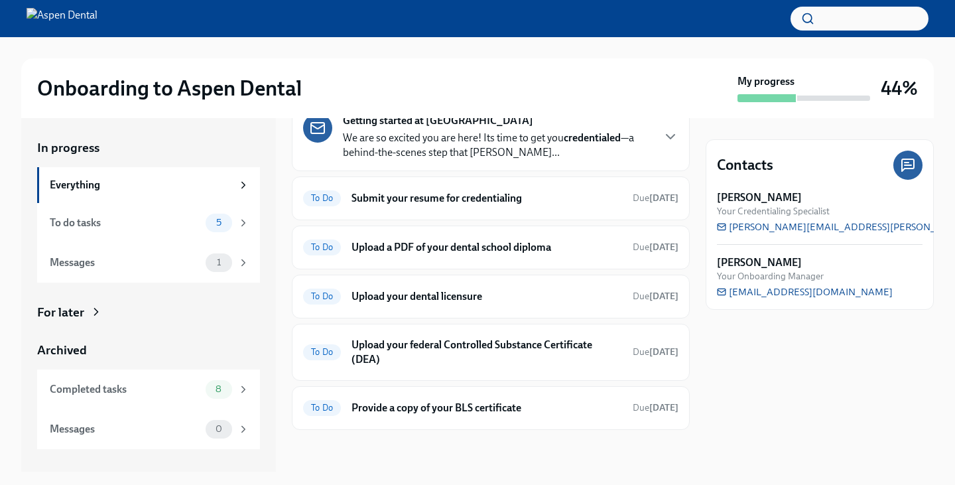
scroll to position [64, 0]
click at [518, 392] on div "To Do Provide a copy of your BLS certificate Due [DATE]" at bounding box center [491, 408] width 398 height 44
click at [513, 406] on h6 "Provide a copy of your BLS certificate" at bounding box center [486, 408] width 270 height 15
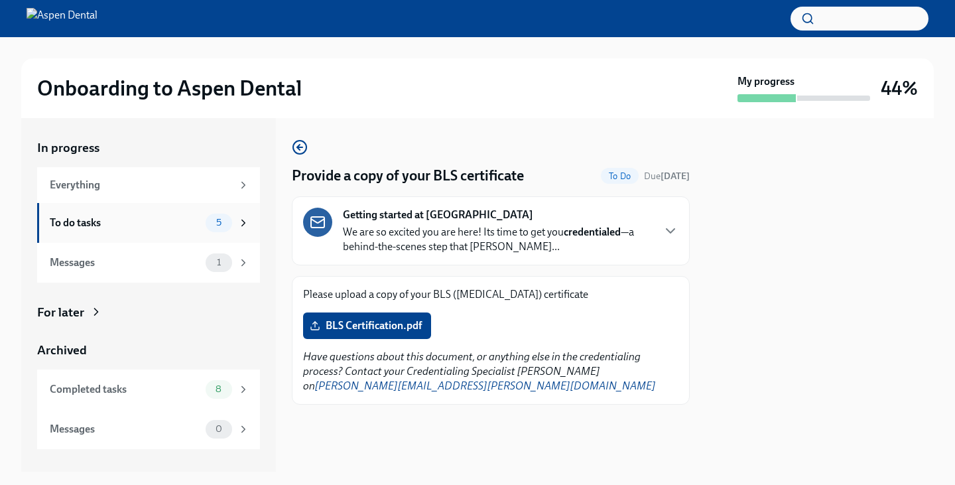
click at [99, 225] on div "To do tasks" at bounding box center [125, 222] width 150 height 15
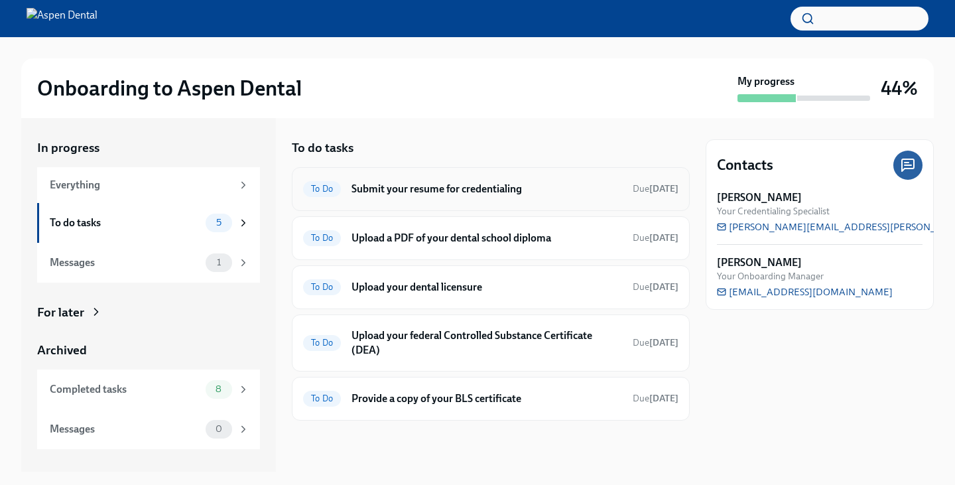
click at [424, 187] on h6 "Submit your resume for credentialing" at bounding box center [486, 189] width 270 height 15
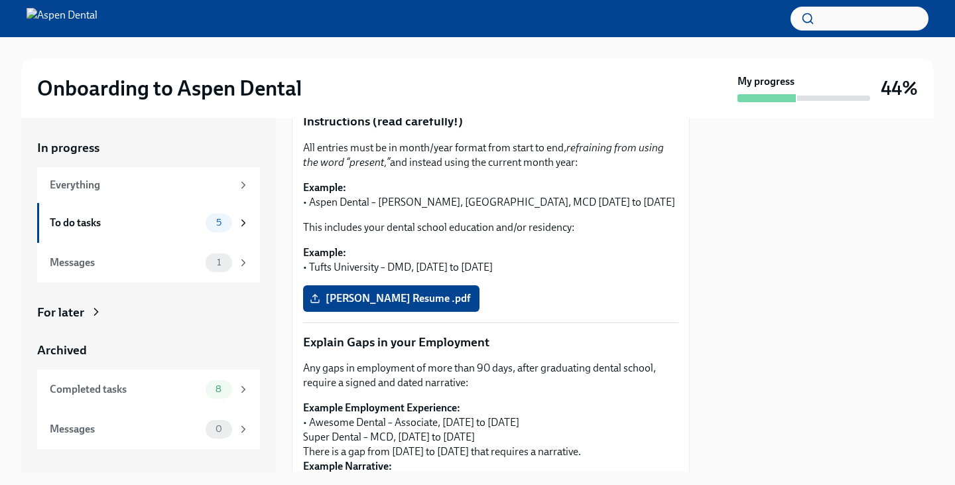
scroll to position [265, 0]
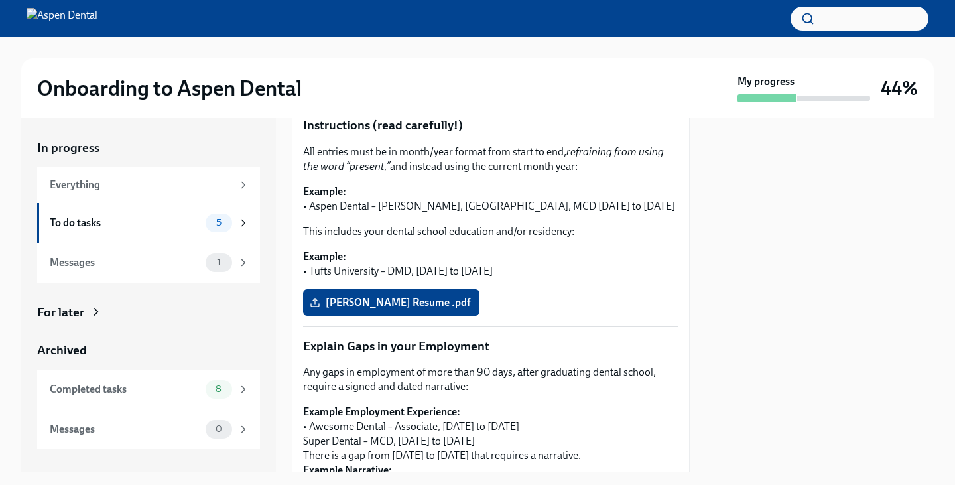
click at [123, 312] on div "For later" at bounding box center [148, 312] width 223 height 17
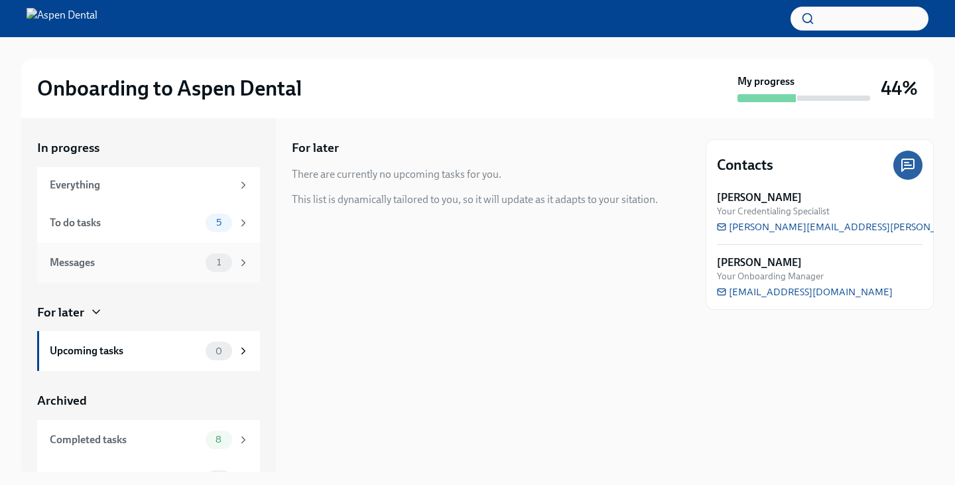
click at [114, 255] on div "Messages" at bounding box center [125, 262] width 150 height 15
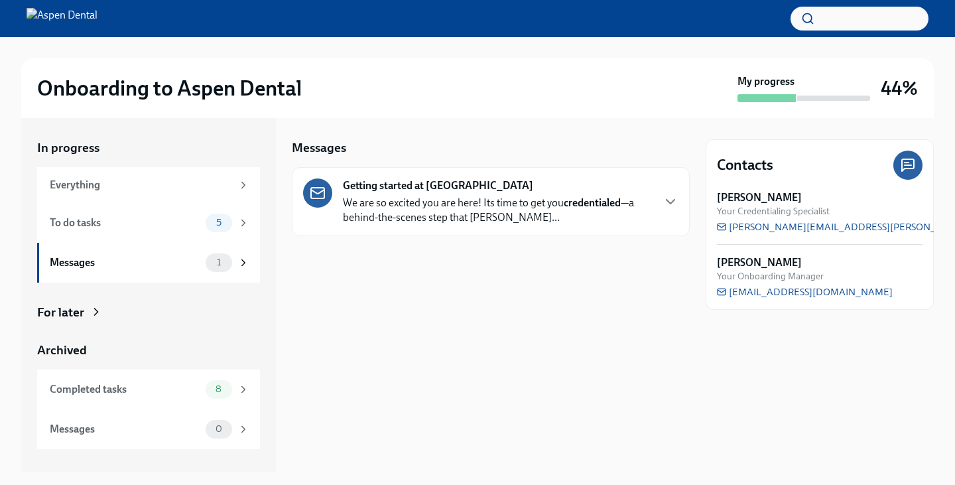
click at [444, 182] on strong "Getting started at [GEOGRAPHIC_DATA]" at bounding box center [438, 185] width 190 height 15
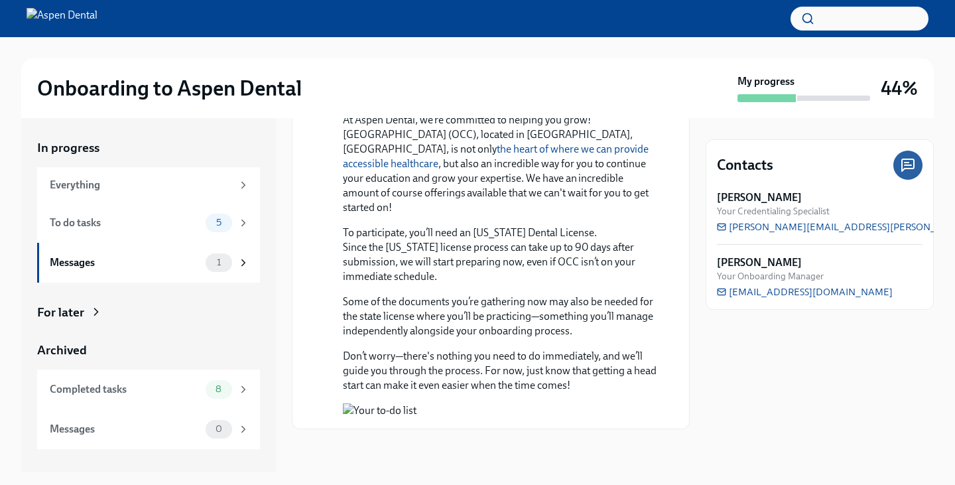
scroll to position [1187, 0]
click at [442, 403] on button "Zoom image" at bounding box center [500, 410] width 314 height 15
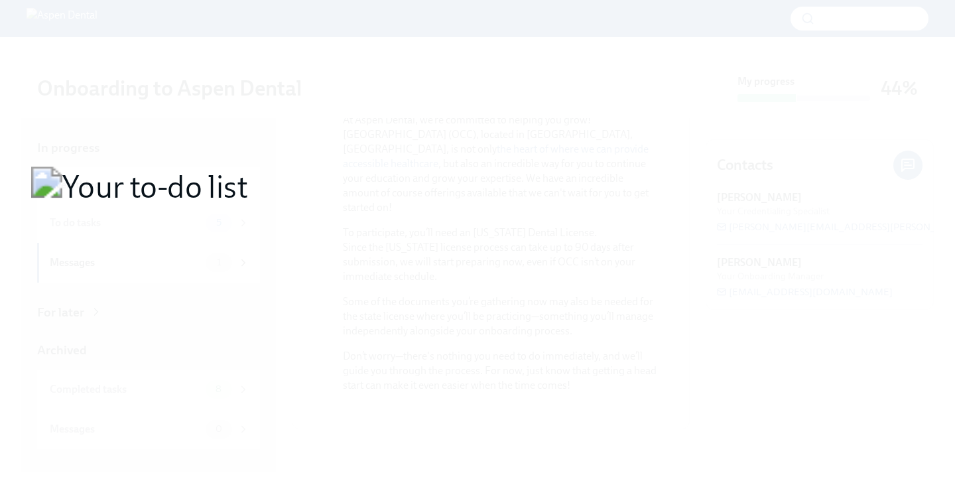
click at [442, 386] on button "Unzoom image" at bounding box center [477, 242] width 955 height 485
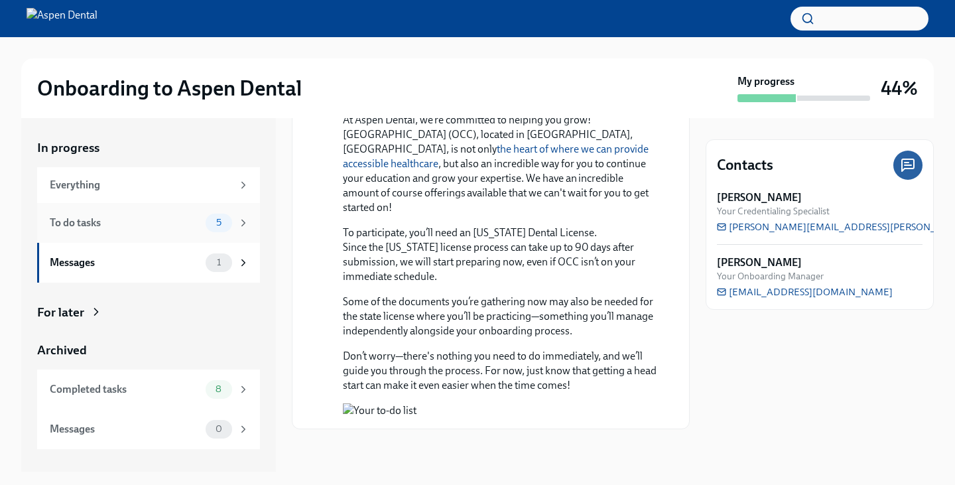
click at [227, 225] on span "5" at bounding box center [218, 222] width 21 height 10
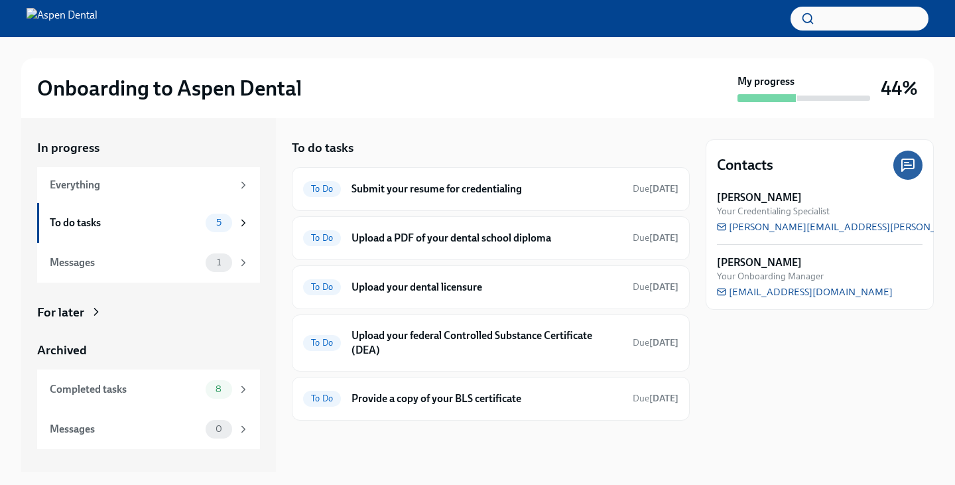
click at [92, 320] on div "For later" at bounding box center [148, 312] width 223 height 17
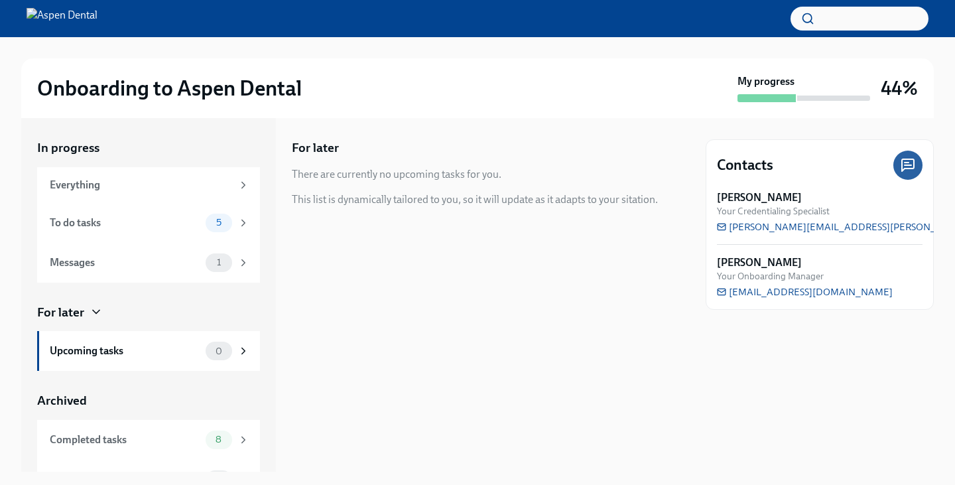
scroll to position [28, 0]
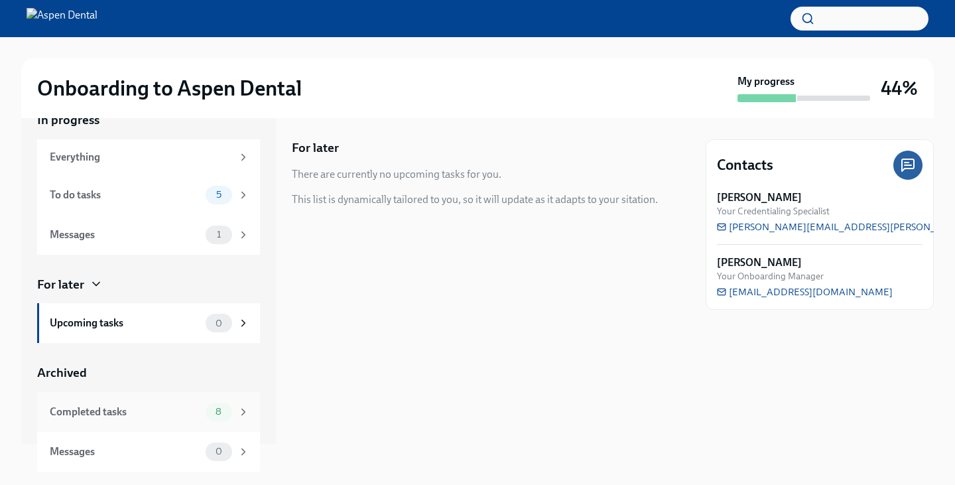
click at [151, 410] on div "Completed tasks" at bounding box center [125, 411] width 150 height 15
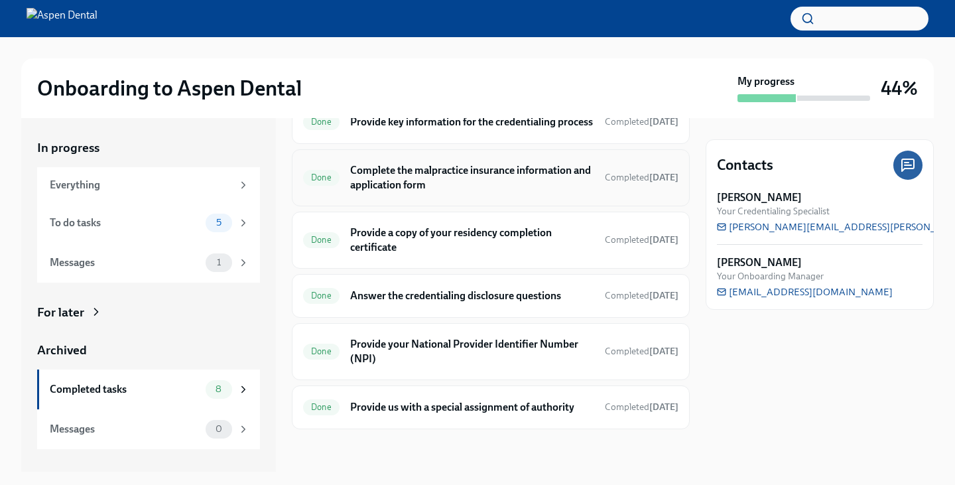
scroll to position [204, 0]
click at [91, 24] on img at bounding box center [62, 18] width 71 height 21
click at [97, 21] on img at bounding box center [62, 18] width 71 height 21
click at [129, 86] on h2 "Onboarding to Aspen Dental" at bounding box center [169, 88] width 265 height 27
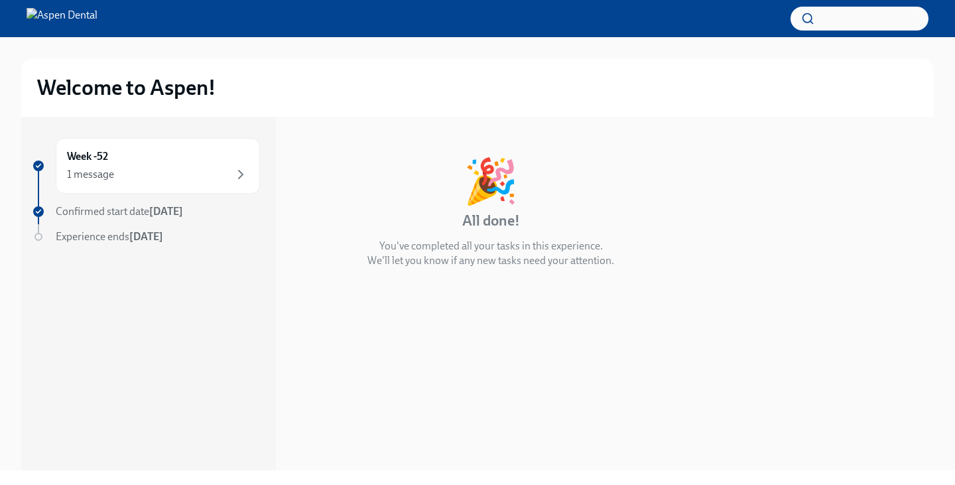
click at [137, 209] on span "Confirmed start date Sep 22nd" at bounding box center [119, 211] width 127 height 13
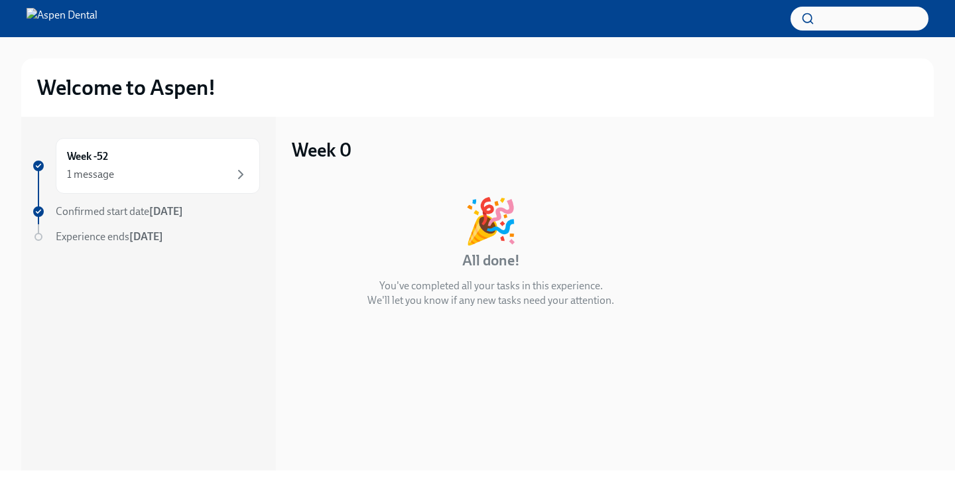
click at [96, 238] on span "Experience ends Jun 24th" at bounding box center [109, 236] width 107 height 13
click at [192, 87] on h2 "Welcome to Aspen!" at bounding box center [126, 87] width 178 height 27
click at [97, 18] on img at bounding box center [62, 18] width 71 height 21
click at [248, 174] on icon "button" at bounding box center [241, 174] width 16 height 16
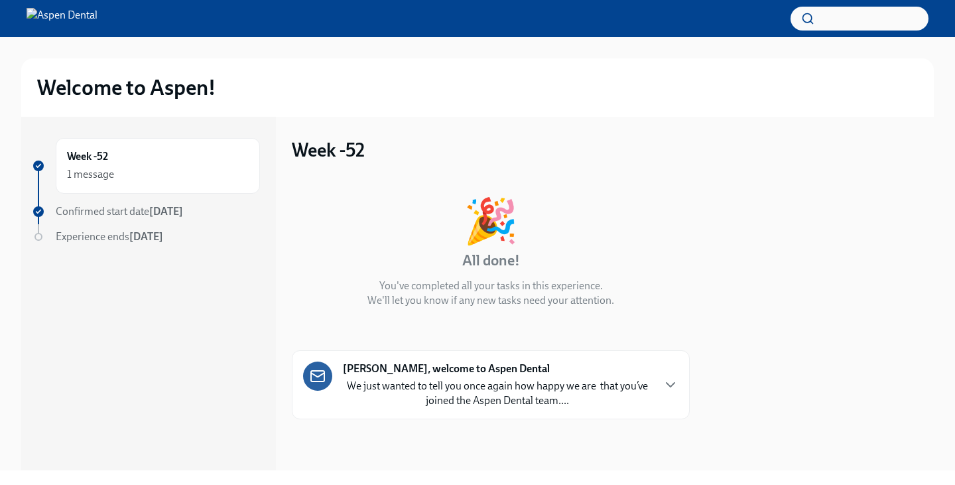
click at [667, 375] on div "Carter, welcome to Aspen Dental We just wanted to tell you once again how happy…" at bounding box center [490, 384] width 375 height 46
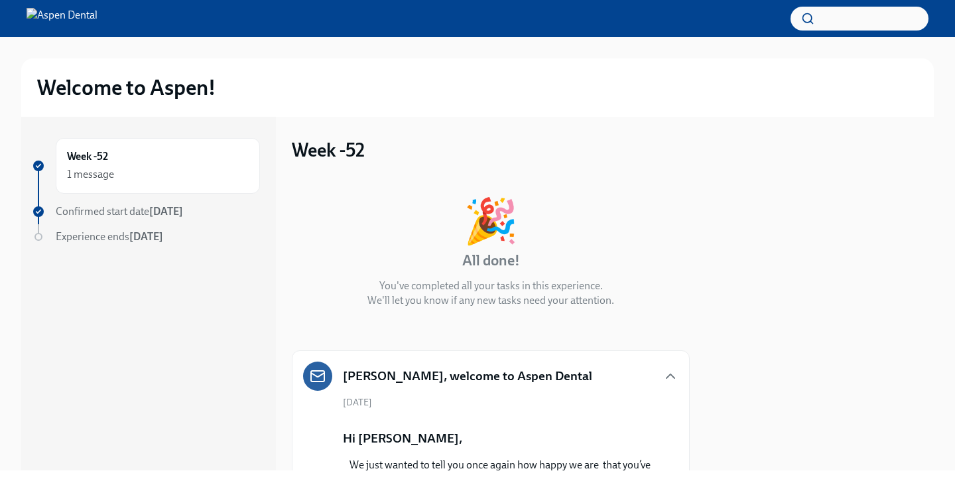
click at [147, 213] on span "Confirmed start date Sep 22nd" at bounding box center [119, 211] width 127 height 13
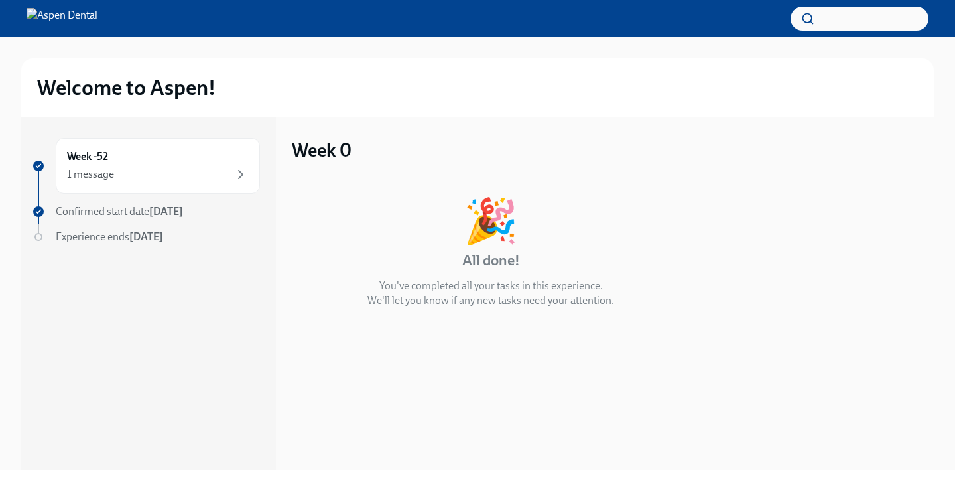
click at [74, 17] on img at bounding box center [62, 18] width 71 height 21
